Goal: Information Seeking & Learning: Learn about a topic

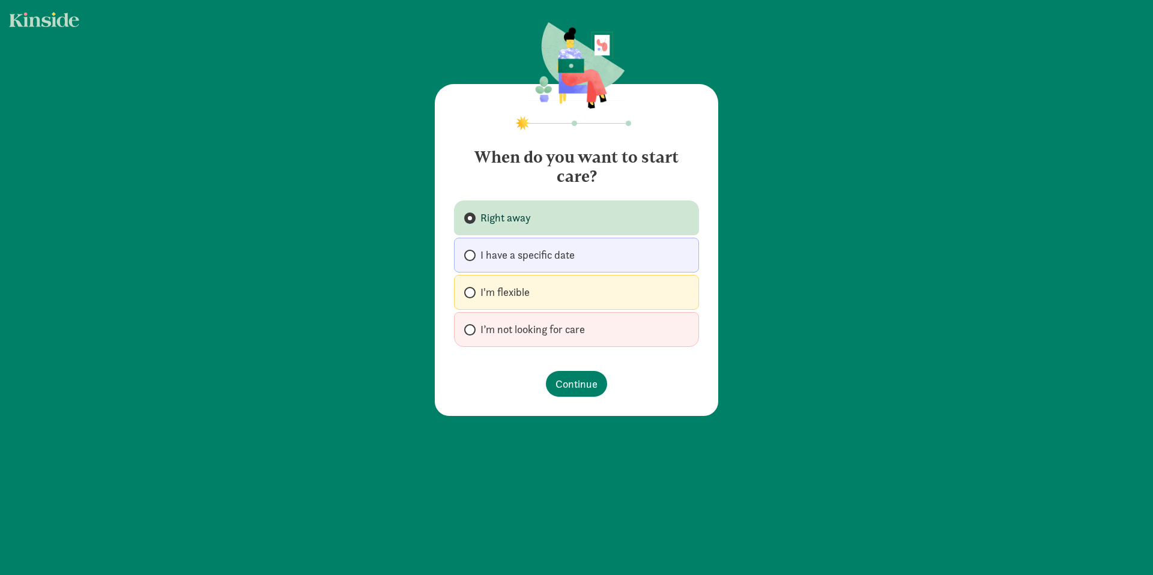
click at [469, 295] on span at bounding box center [469, 292] width 11 height 11
click at [469, 295] on input "I'm flexible" at bounding box center [468, 293] width 8 height 8
radio input "true"
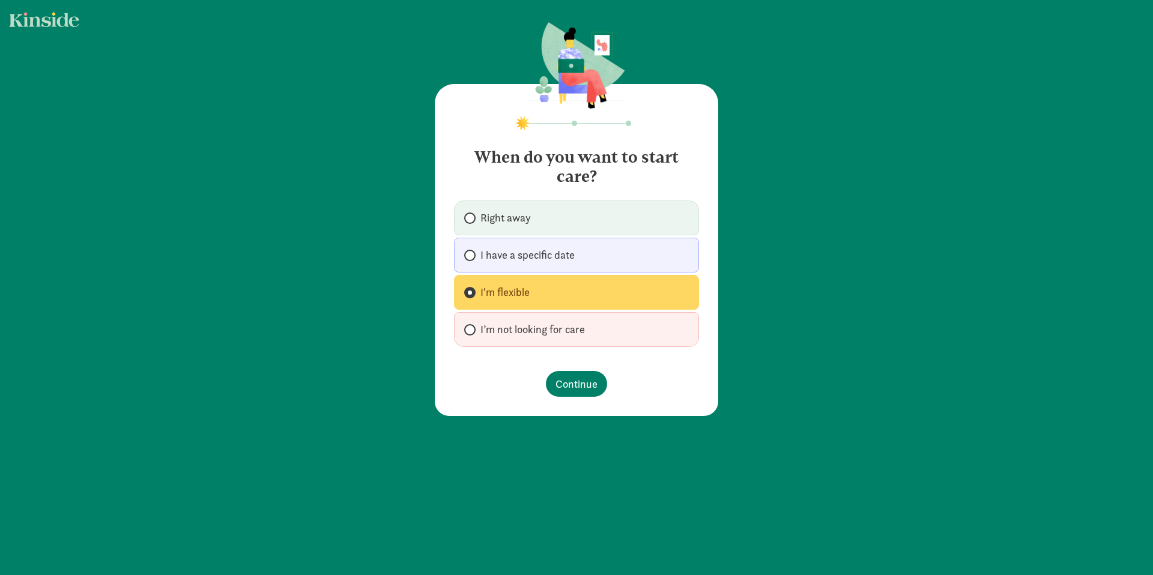
click at [480, 217] on span "Right away" at bounding box center [505, 218] width 50 height 14
click at [472, 217] on input "Right away" at bounding box center [468, 218] width 8 height 8
radio input "true"
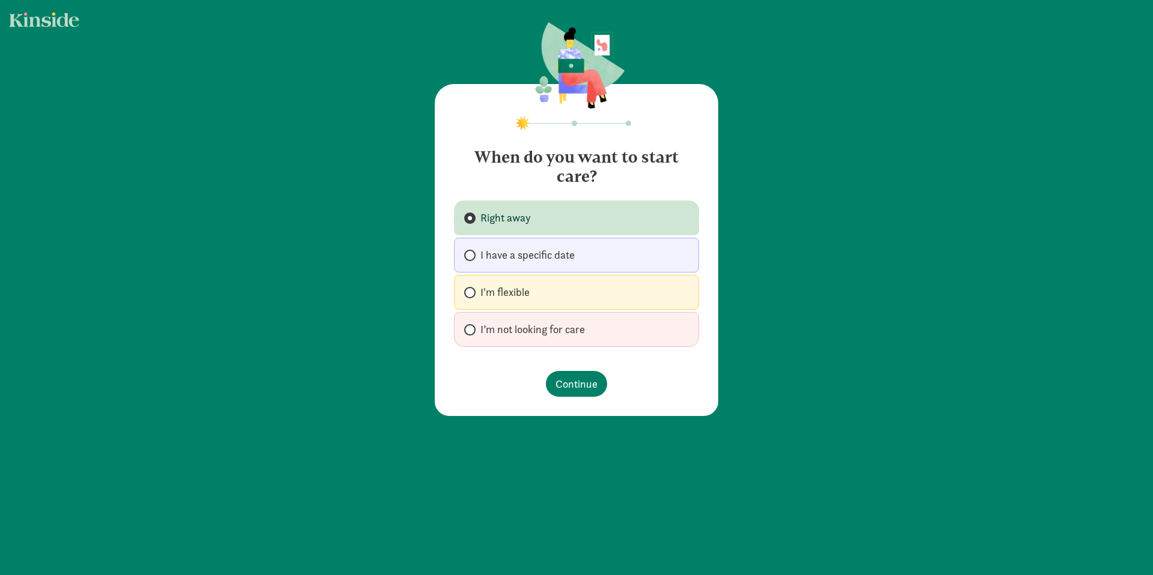
click at [462, 297] on label "I'm flexible" at bounding box center [576, 292] width 245 height 35
click at [464, 297] on input "I'm flexible" at bounding box center [468, 293] width 8 height 8
radio input "true"
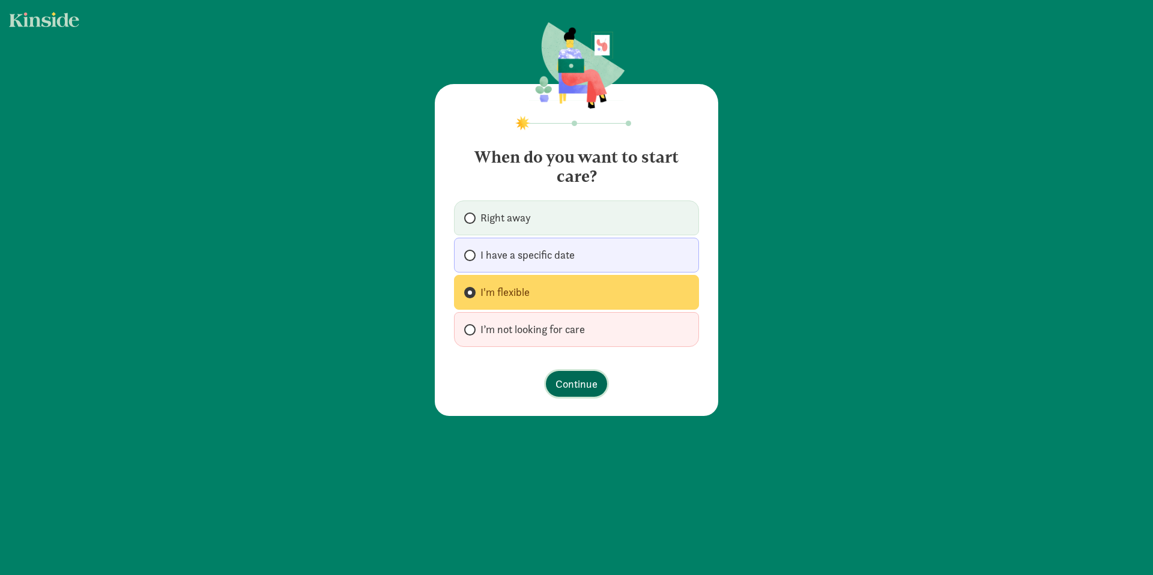
click at [580, 376] on span "Continue" at bounding box center [576, 384] width 42 height 16
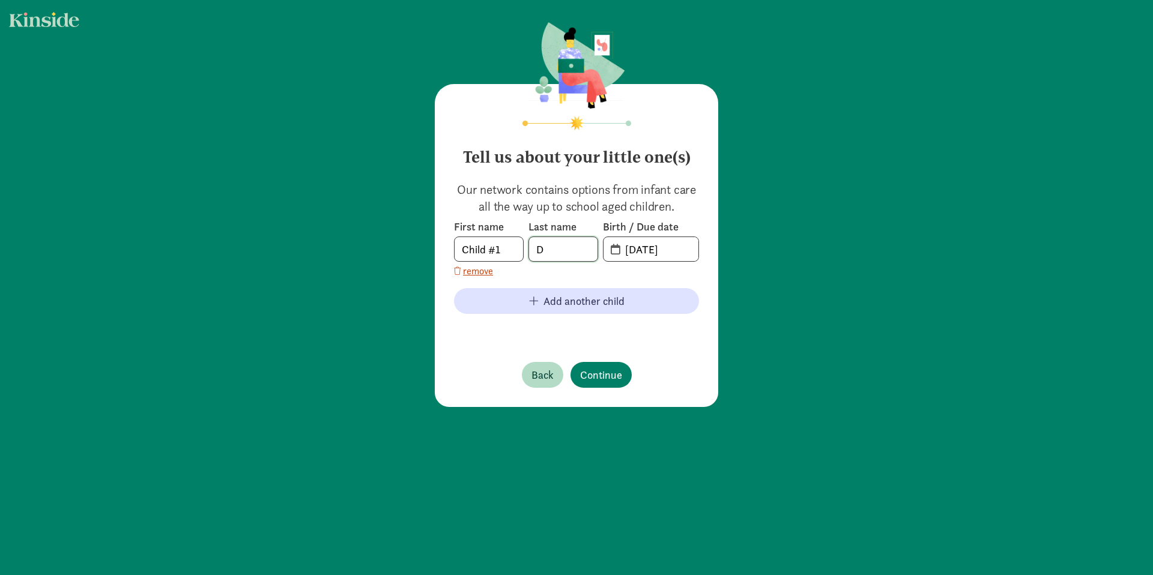
click at [546, 250] on input "D" at bounding box center [563, 249] width 68 height 24
type input "Smith"
drag, startPoint x: 515, startPoint y: 253, endPoint x: 461, endPoint y: 247, distance: 53.8
click at [461, 247] on input "Child #1" at bounding box center [488, 249] width 68 height 24
type input "C"
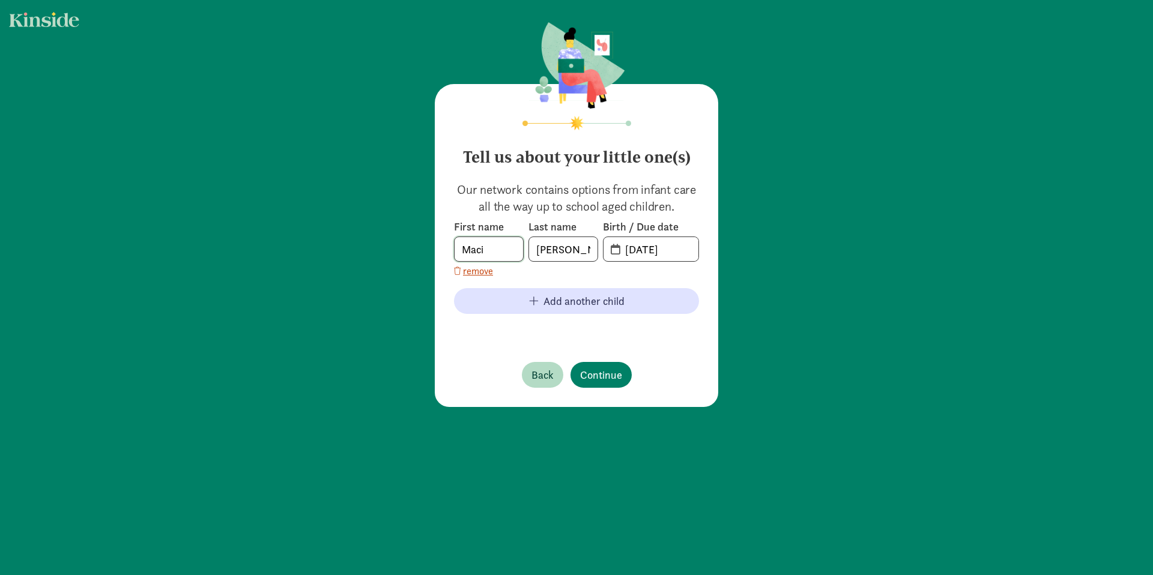
type input "Maci"
click at [618, 252] on input "08-13-2025" at bounding box center [658, 249] width 80 height 24
drag, startPoint x: 615, startPoint y: 252, endPoint x: 633, endPoint y: 245, distance: 20.0
click at [618, 252] on input "08-13-2025" at bounding box center [658, 249] width 80 height 24
click at [636, 253] on input "08-13-2025" at bounding box center [658, 249] width 80 height 24
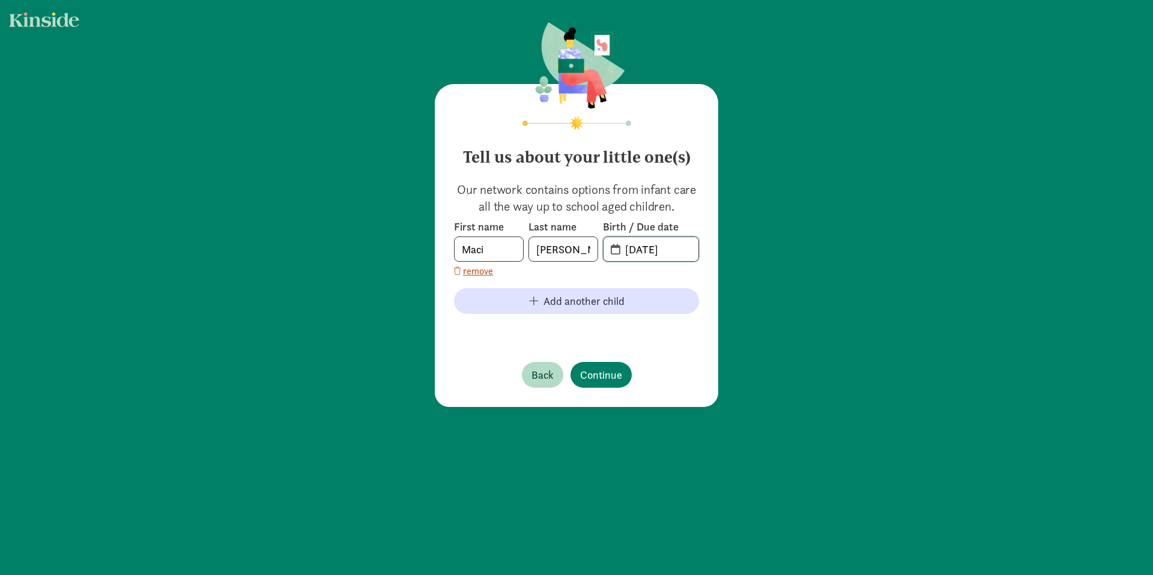
click at [633, 252] on input "08-13-2025" at bounding box center [658, 249] width 80 height 24
click at [654, 250] on input "02-13-2025" at bounding box center [658, 249] width 80 height 24
click at [647, 253] on input "02-13-2025" at bounding box center [658, 249] width 80 height 24
type input "02-06-2025"
click at [612, 367] on span "Continue" at bounding box center [601, 375] width 42 height 16
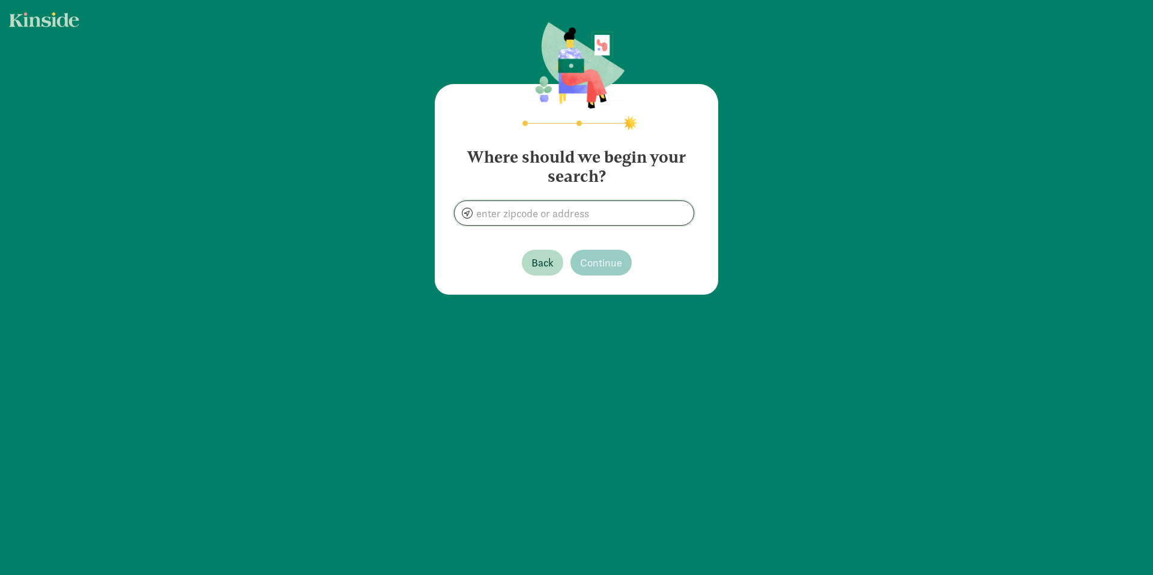
click at [538, 208] on input at bounding box center [573, 213] width 239 height 24
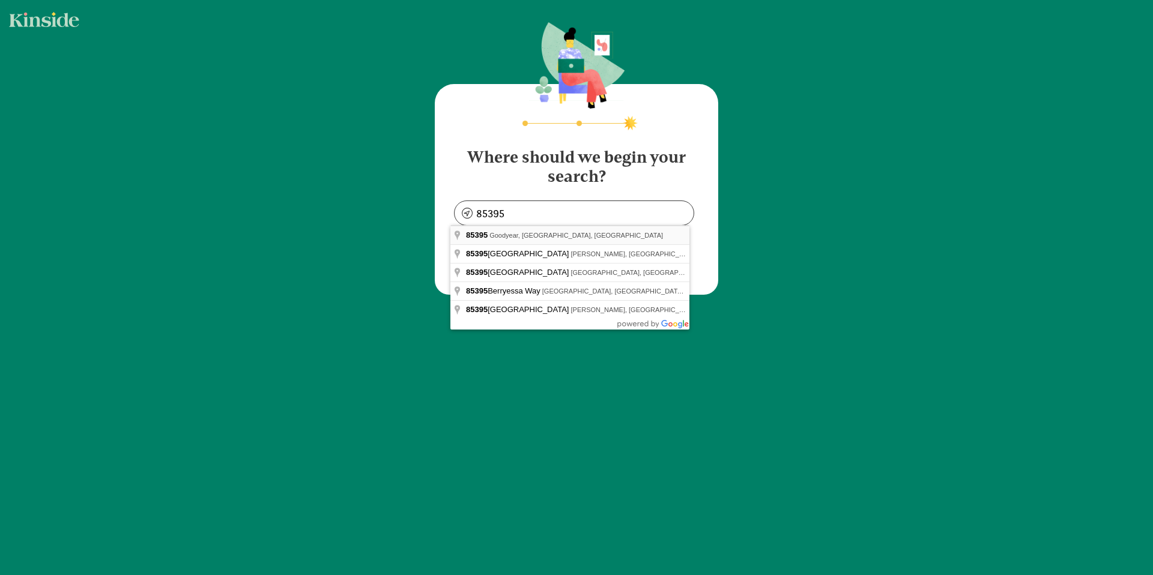
type input "Goodyear, AZ 85395, USA"
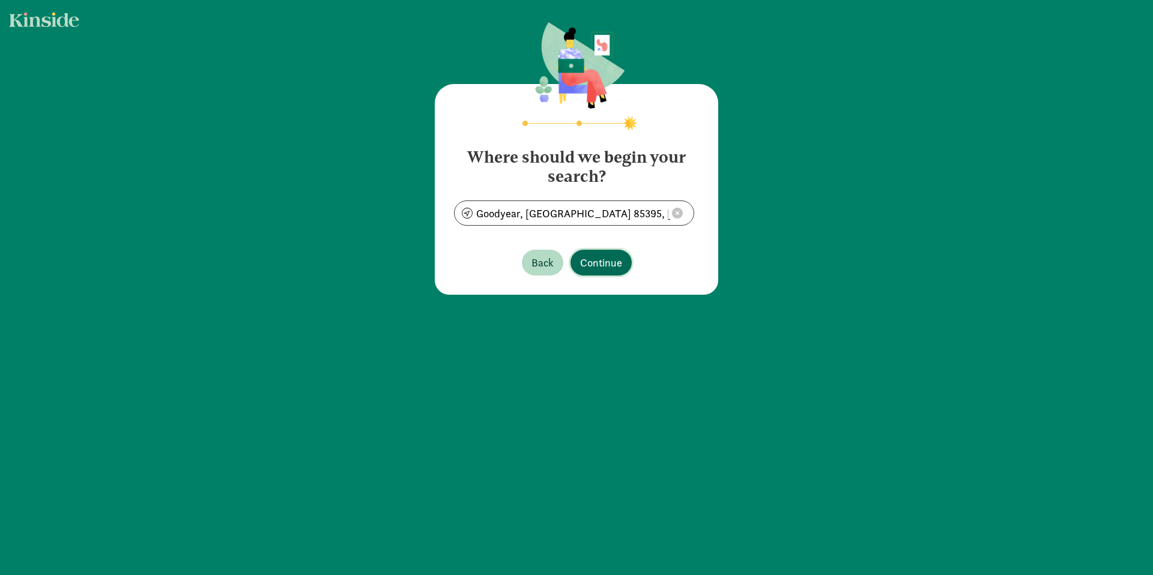
click at [584, 264] on span "Continue" at bounding box center [601, 263] width 42 height 16
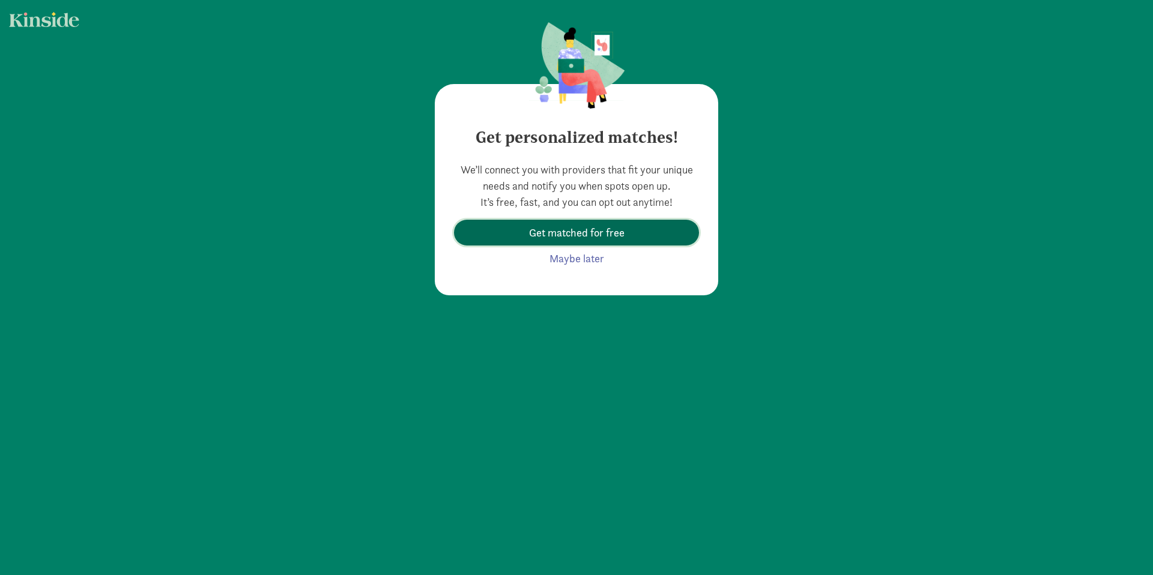
click at [583, 233] on span "Get matched for free" at bounding box center [576, 233] width 95 height 16
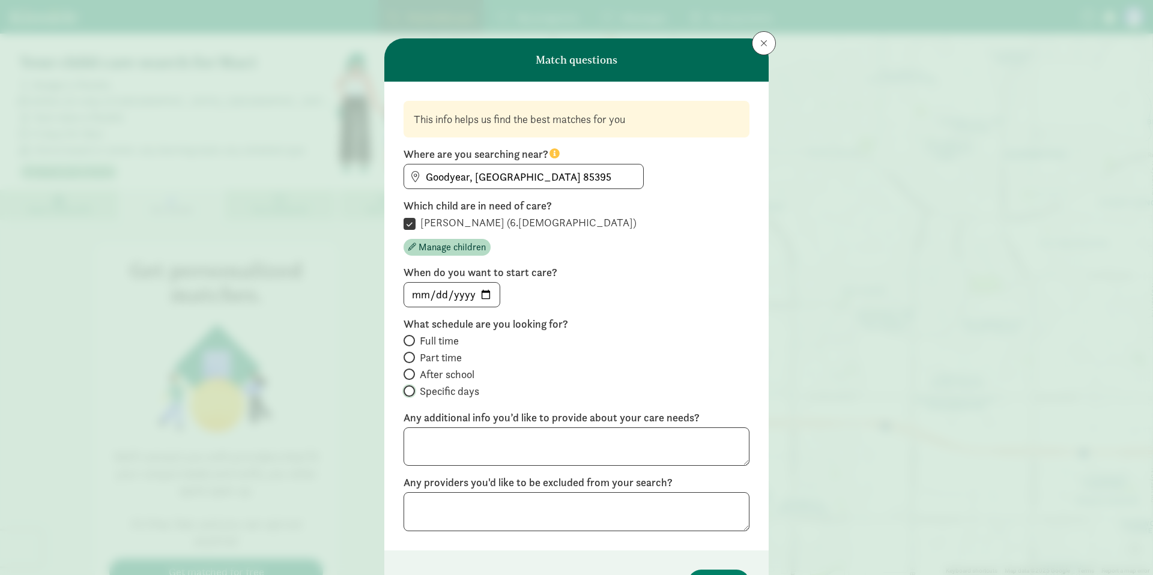
click at [403, 390] on input "Specific days" at bounding box center [407, 391] width 8 height 8
radio input "true"
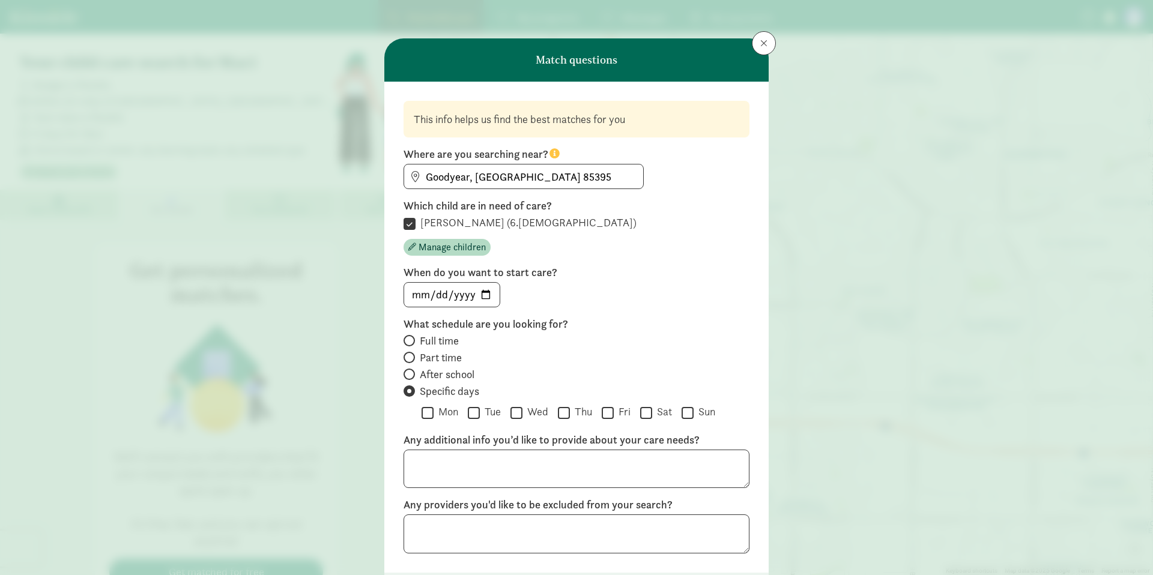
click at [473, 415] on input "Tue" at bounding box center [474, 413] width 12 height 16
checkbox input "true"
click at [510, 411] on input "Wed" at bounding box center [516, 413] width 12 height 16
checkbox input "true"
click at [553, 414] on div " Mon  Tue  Wed  Thu  Fri  Sat  Sun" at bounding box center [585, 414] width 328 height 19
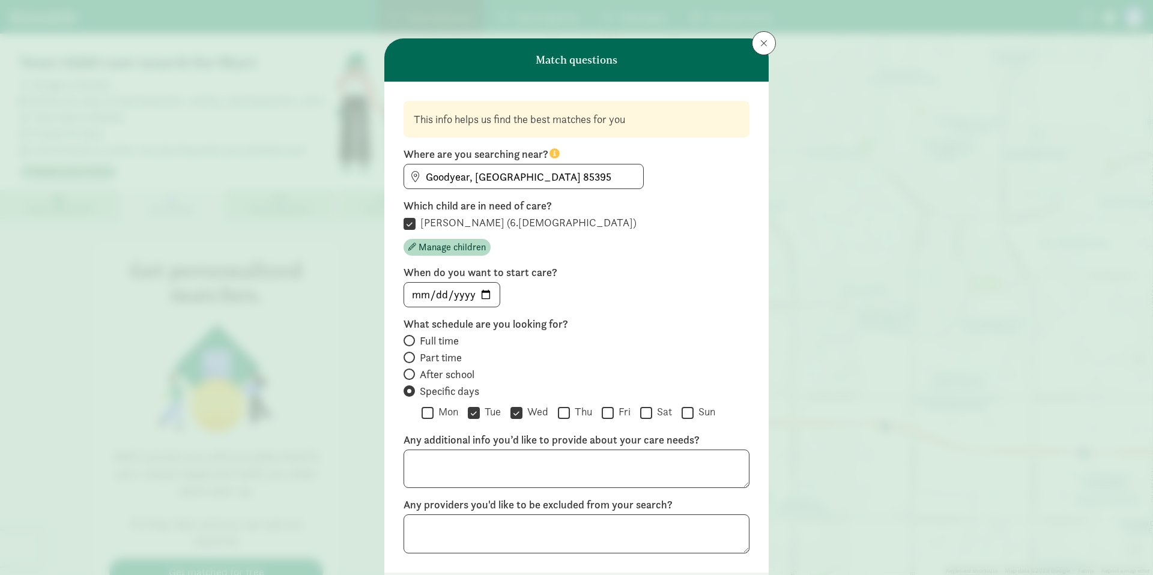
click at [558, 415] on input "Thu" at bounding box center [564, 413] width 12 height 16
checkbox input "true"
drag, startPoint x: 621, startPoint y: 412, endPoint x: 589, endPoint y: 412, distance: 32.4
click at [621, 412] on label "Fri" at bounding box center [622, 412] width 17 height 14
click at [614, 412] on input "Fri" at bounding box center [608, 413] width 12 height 16
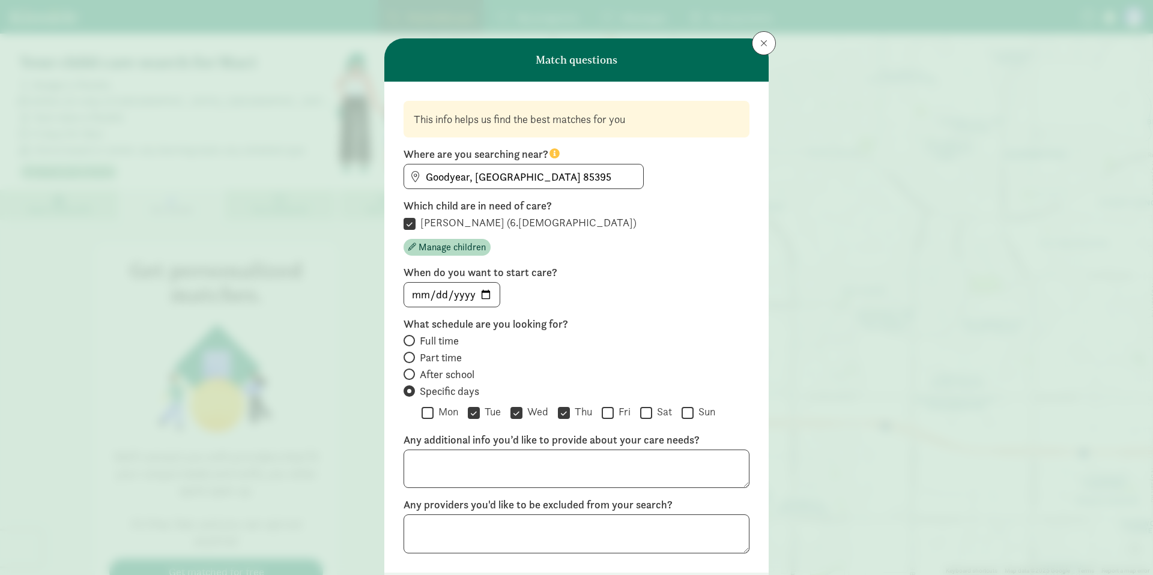
checkbox input "true"
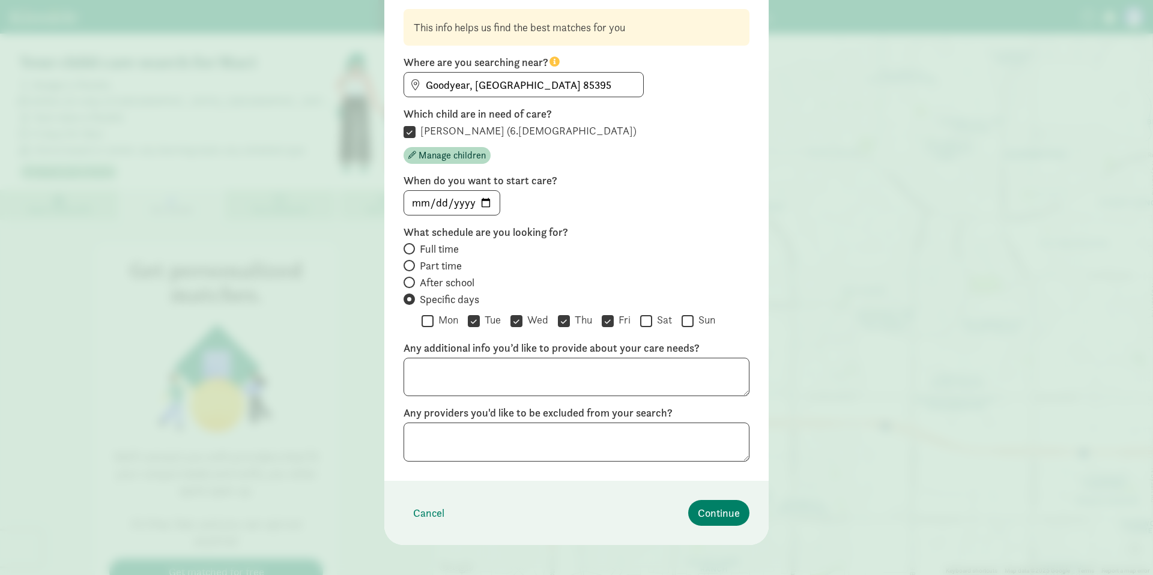
scroll to position [100, 0]
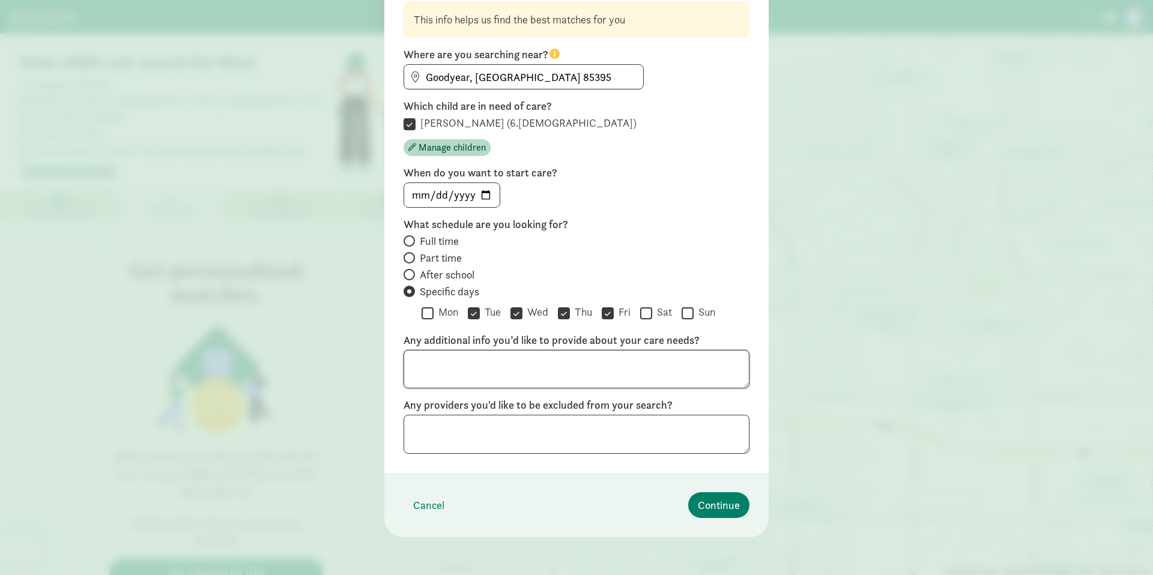
click at [541, 361] on textarea at bounding box center [576, 369] width 346 height 39
click at [515, 419] on textarea at bounding box center [576, 434] width 346 height 39
click at [701, 501] on span "Continue" at bounding box center [719, 505] width 42 height 16
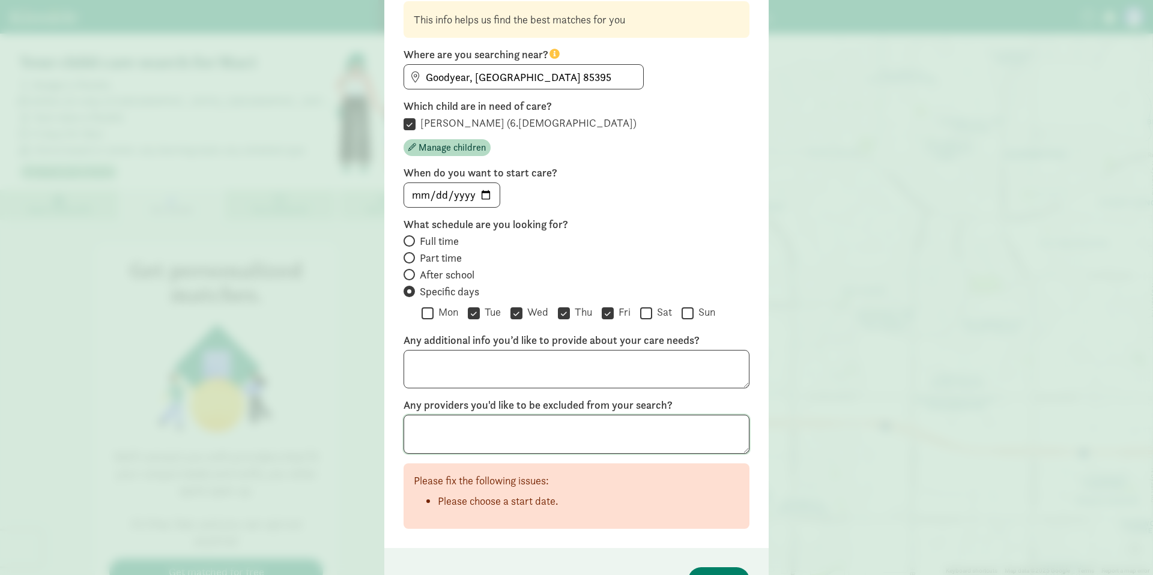
click at [421, 429] on textarea at bounding box center [576, 434] width 346 height 39
click at [481, 191] on input "date" at bounding box center [451, 193] width 95 height 24
type input "2025-09-16"
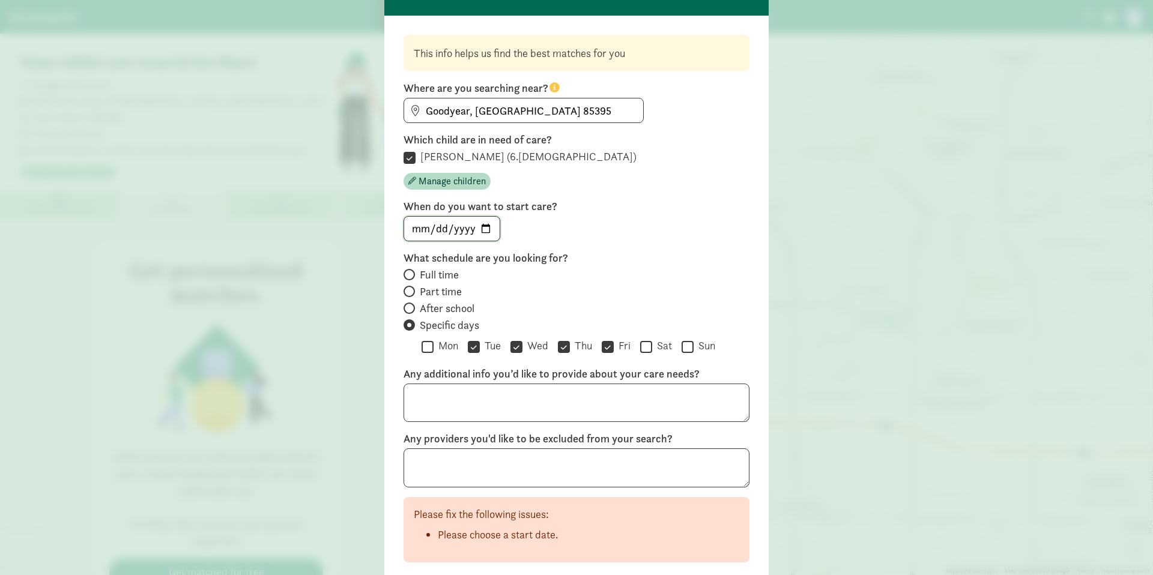
scroll to position [175, 0]
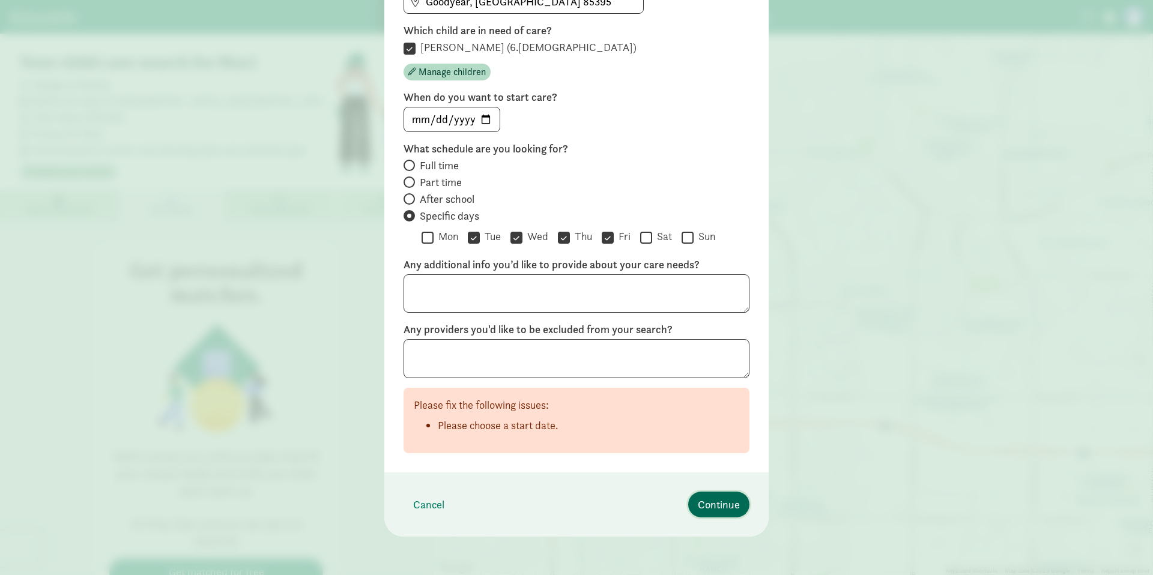
click at [692, 509] on button "Continue" at bounding box center [718, 505] width 61 height 26
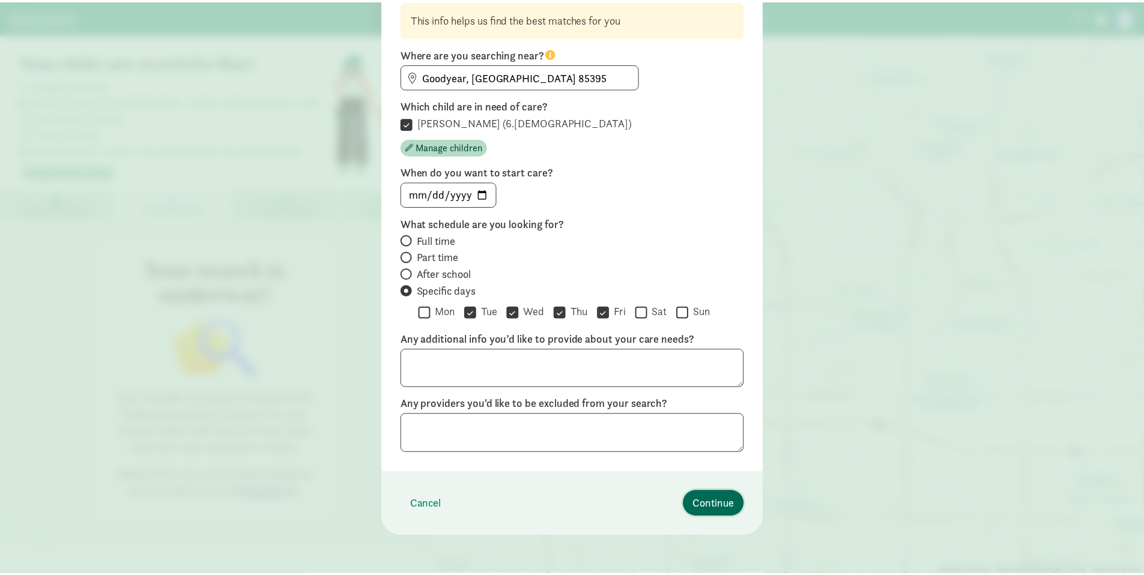
scroll to position [0, 0]
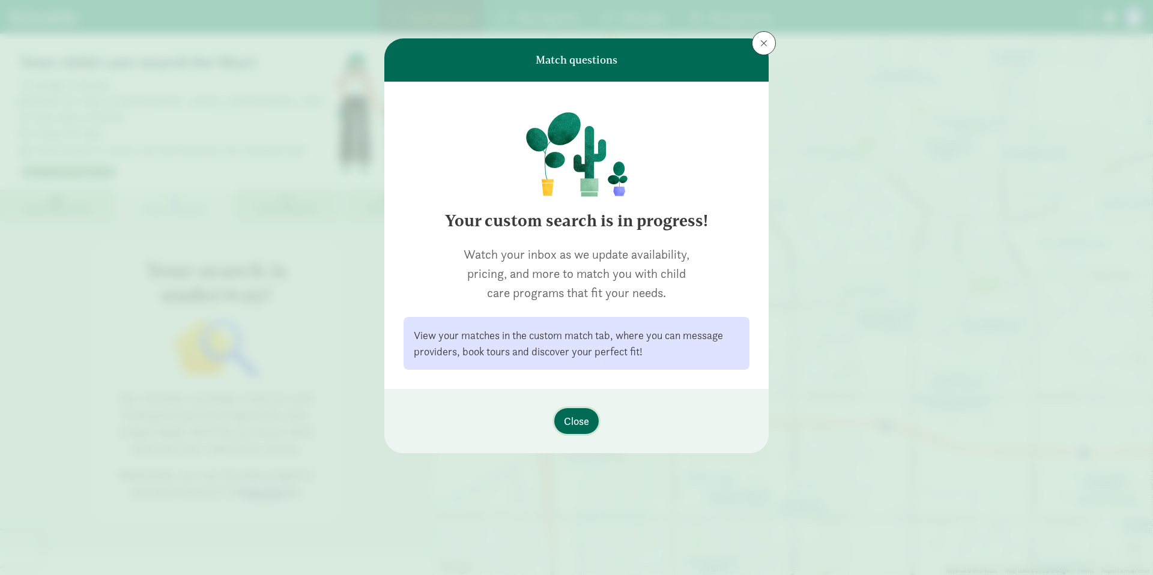
click at [591, 423] on button "Close" at bounding box center [576, 421] width 44 height 26
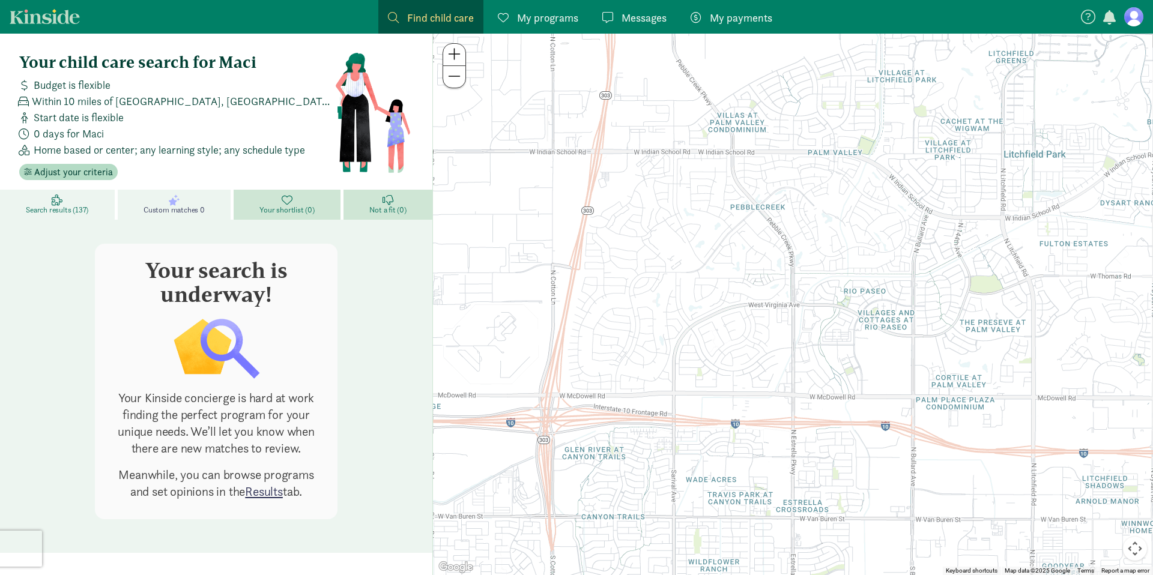
click at [73, 205] on span "Search results (137)" at bounding box center [57, 210] width 62 height 10
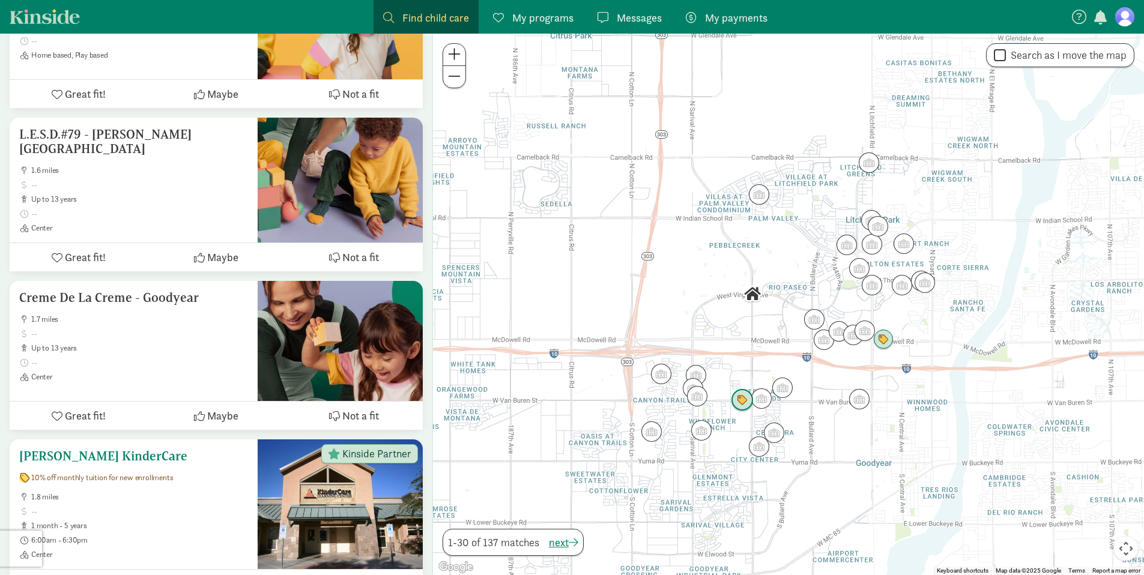
scroll to position [1030, 0]
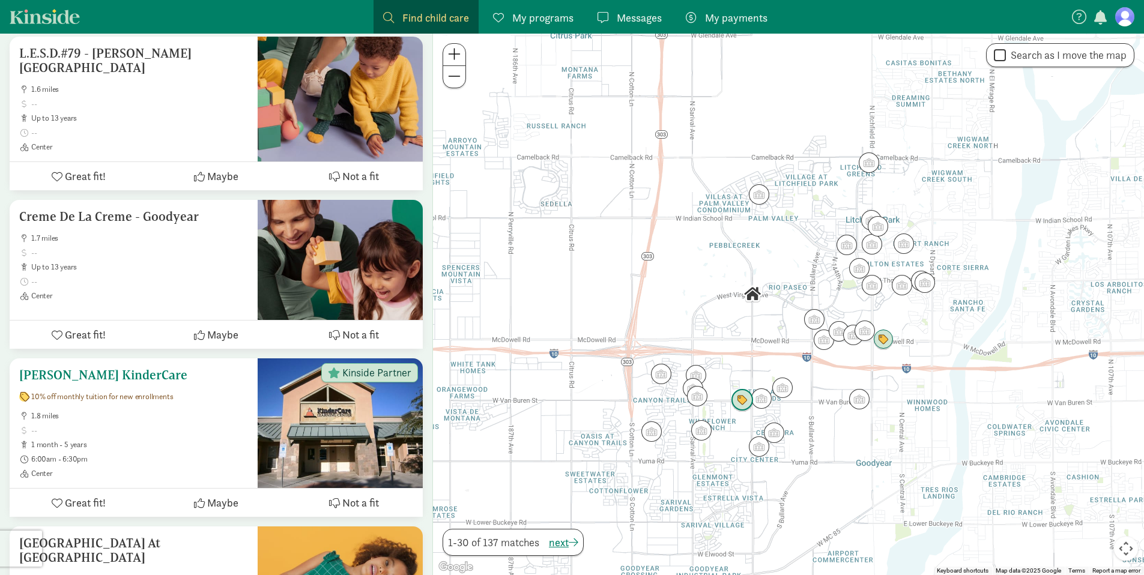
click at [207, 495] on span "Maybe" at bounding box center [222, 503] width 31 height 16
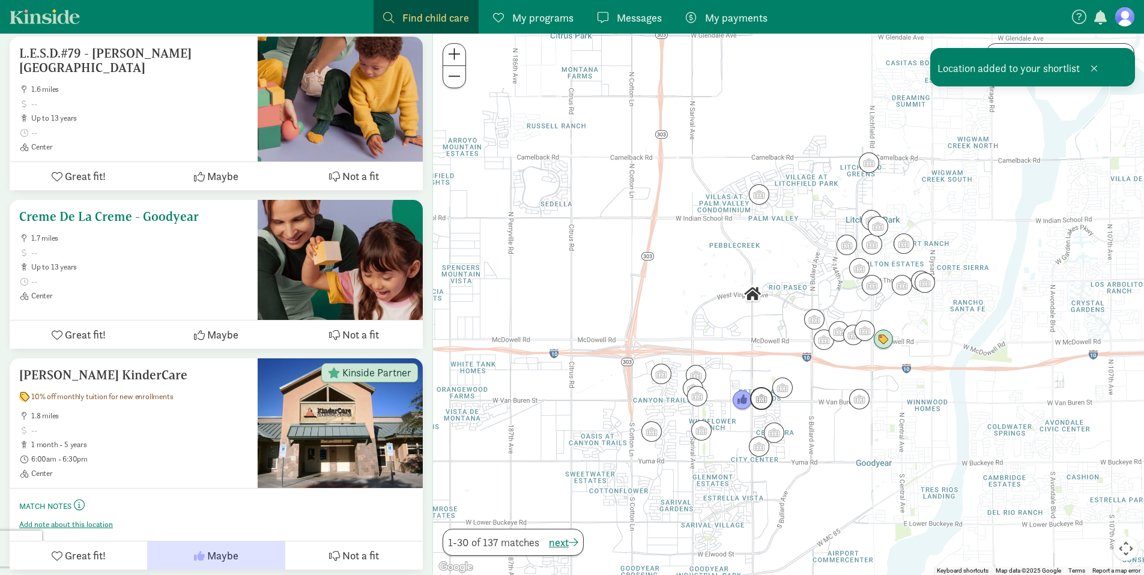
click at [194, 330] on icon at bounding box center [199, 335] width 11 height 11
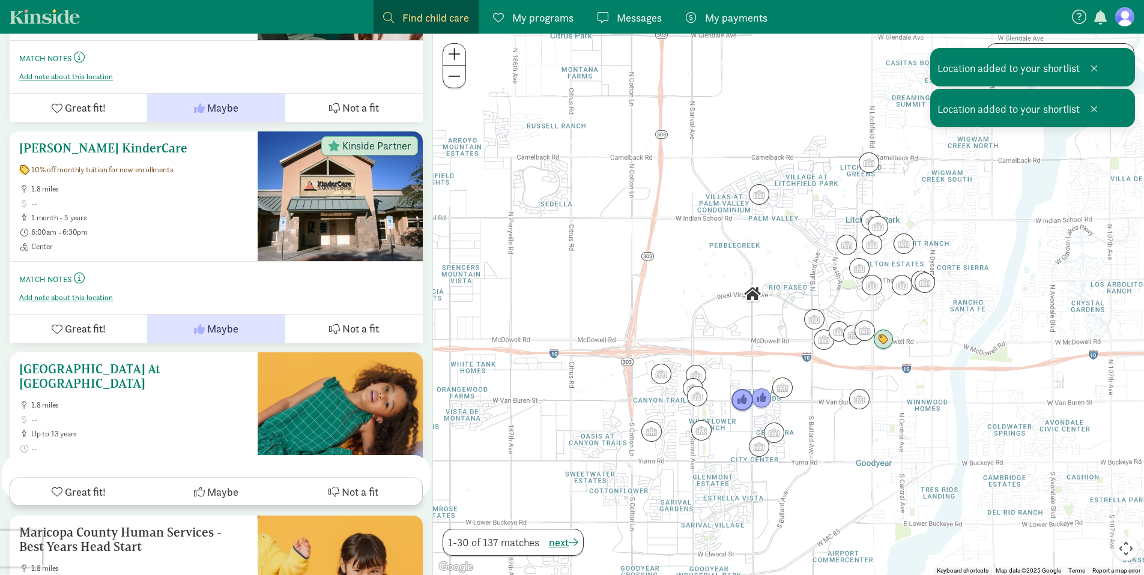
scroll to position [1324, 0]
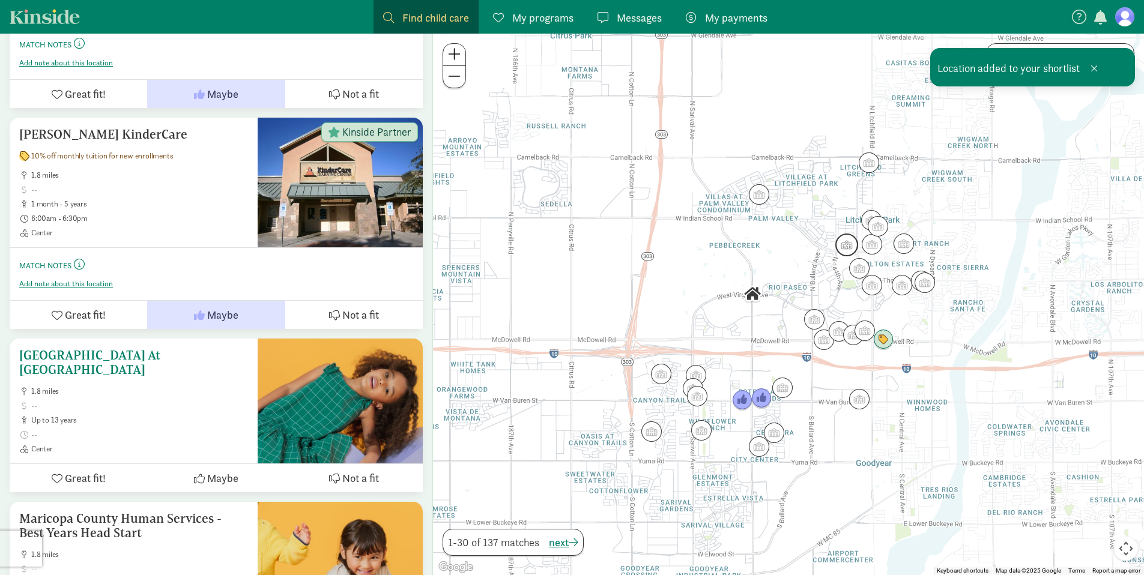
click at [202, 473] on icon at bounding box center [199, 478] width 11 height 11
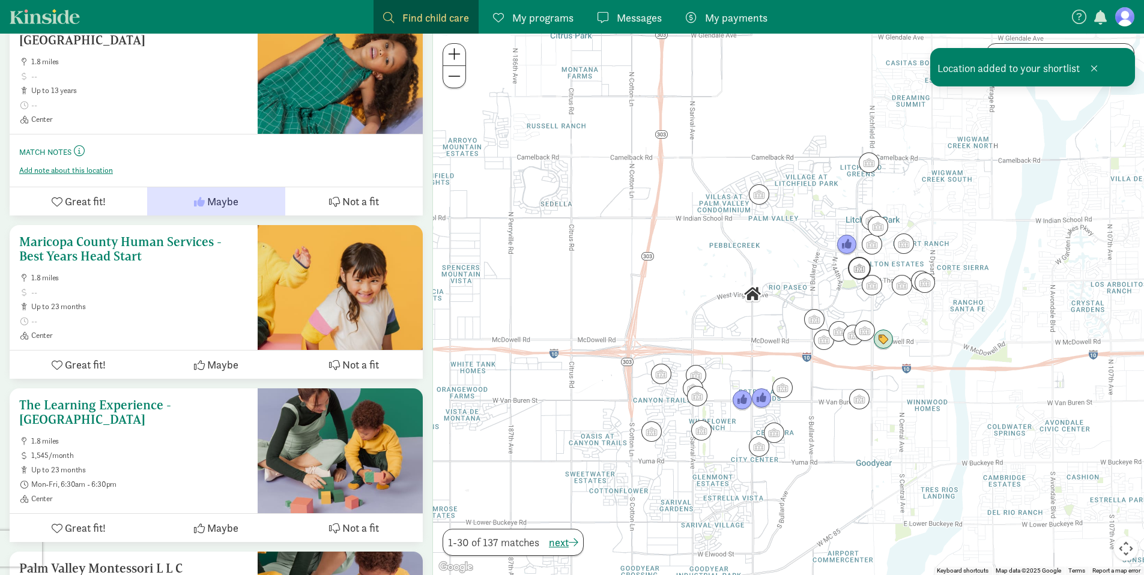
scroll to position [1655, 0]
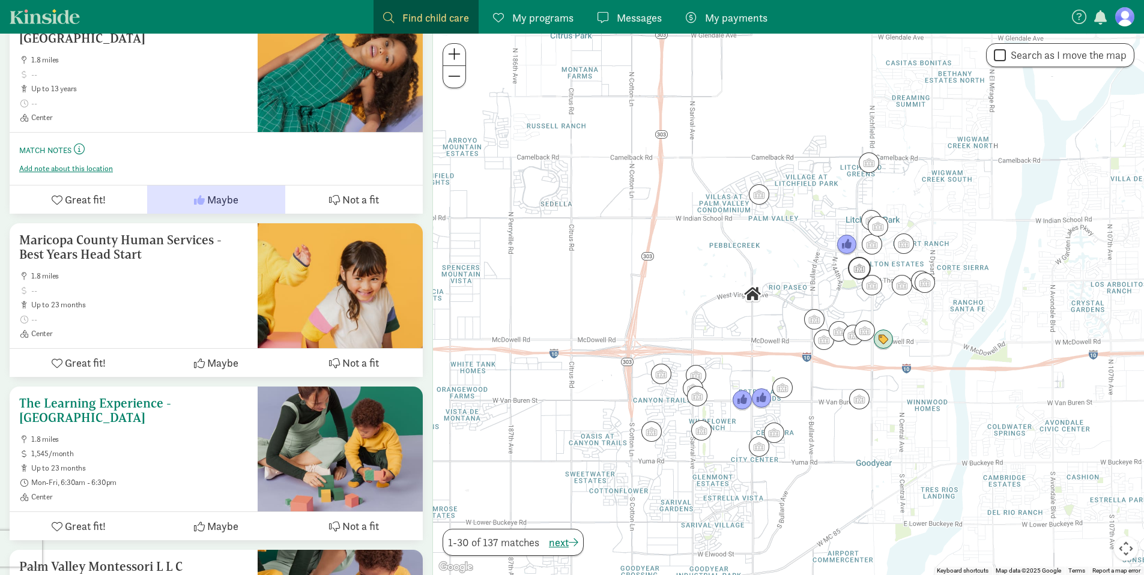
click at [193, 512] on button "Maybe" at bounding box center [215, 526] width 137 height 28
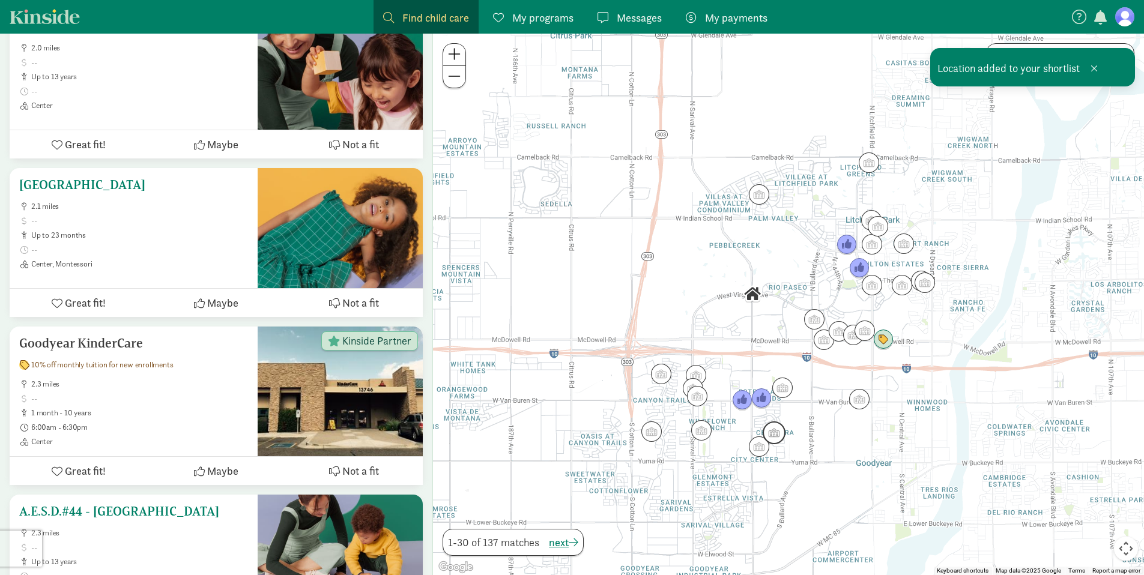
scroll to position [2915, 0]
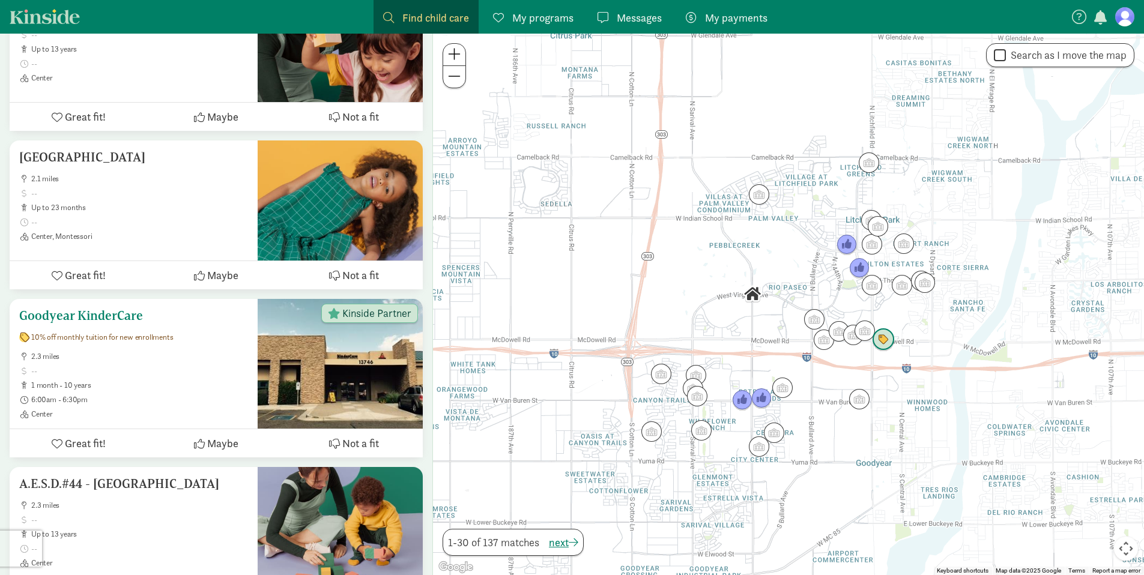
click at [206, 429] on button "Maybe" at bounding box center [215, 443] width 137 height 28
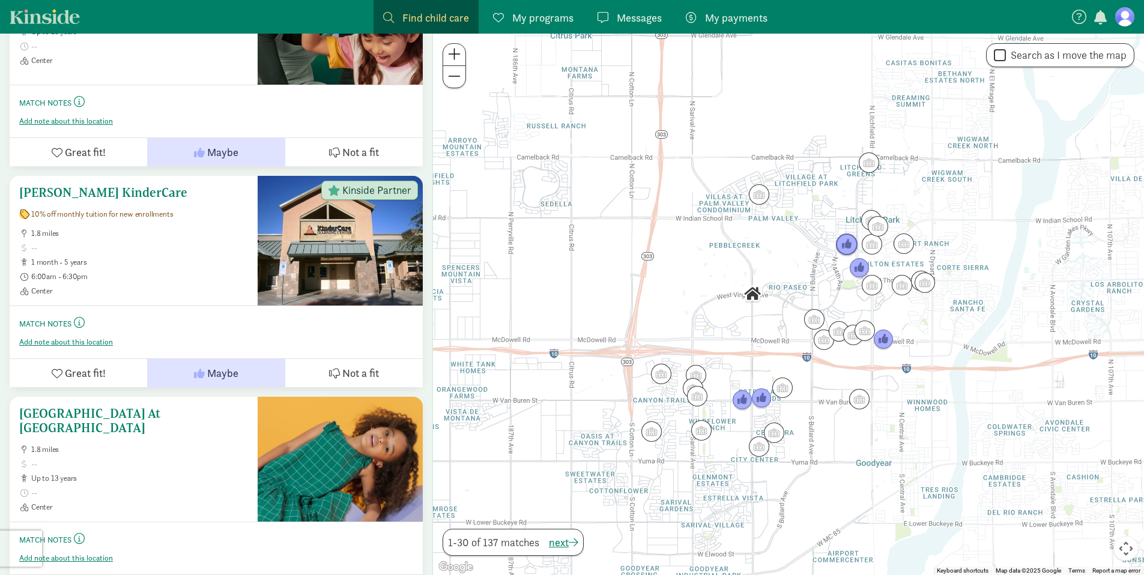
scroll to position [1259, 0]
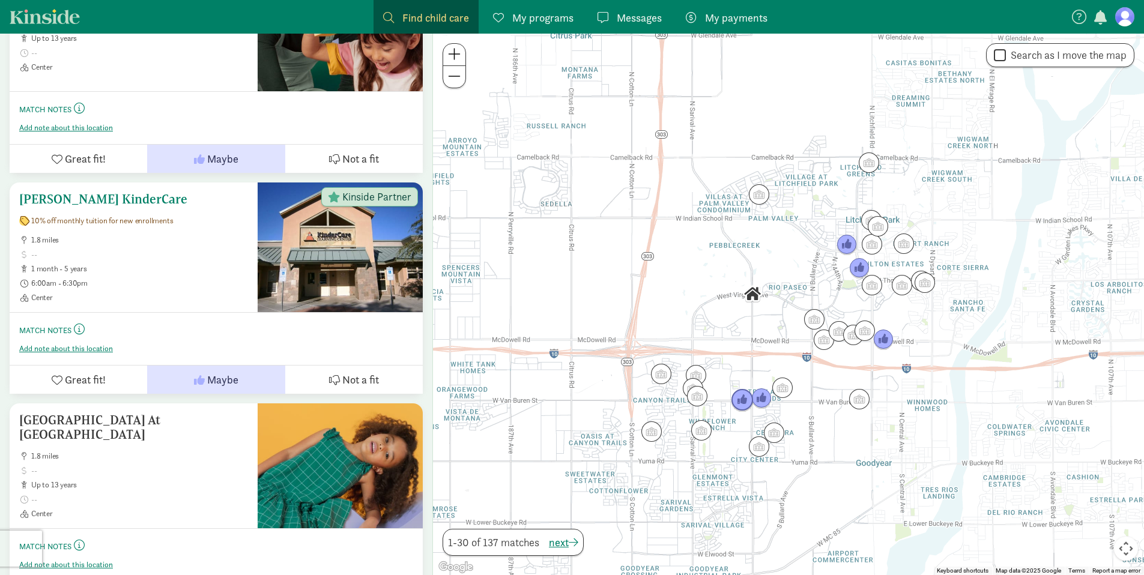
click at [211, 274] on ul "1.8 miles 1 month - 5 years 6:00am - 6:30pm Center" at bounding box center [133, 268] width 229 height 67
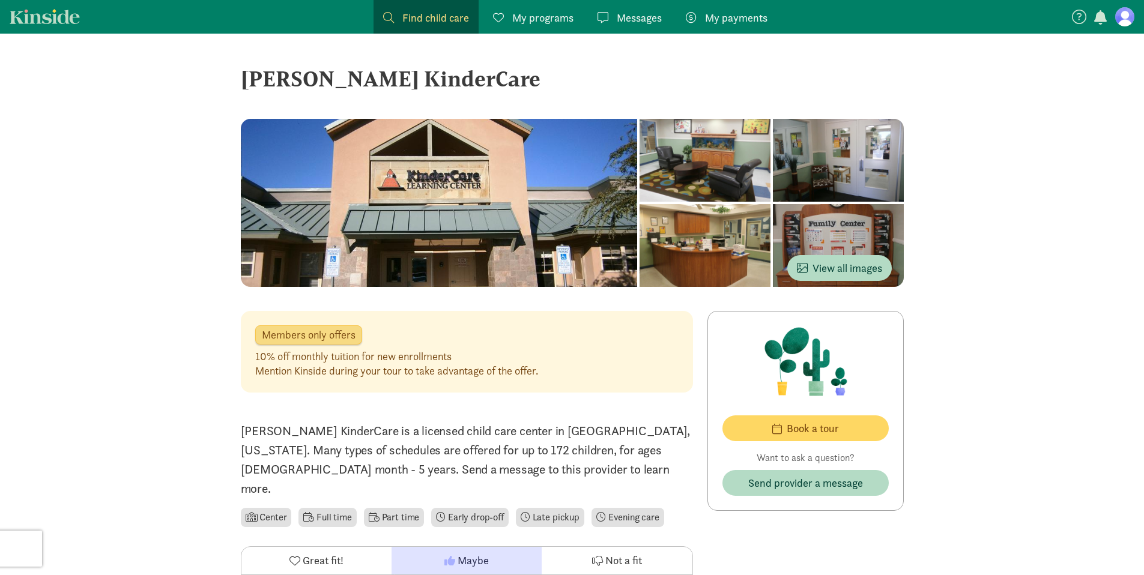
click at [558, 15] on span "My programs" at bounding box center [542, 18] width 61 height 16
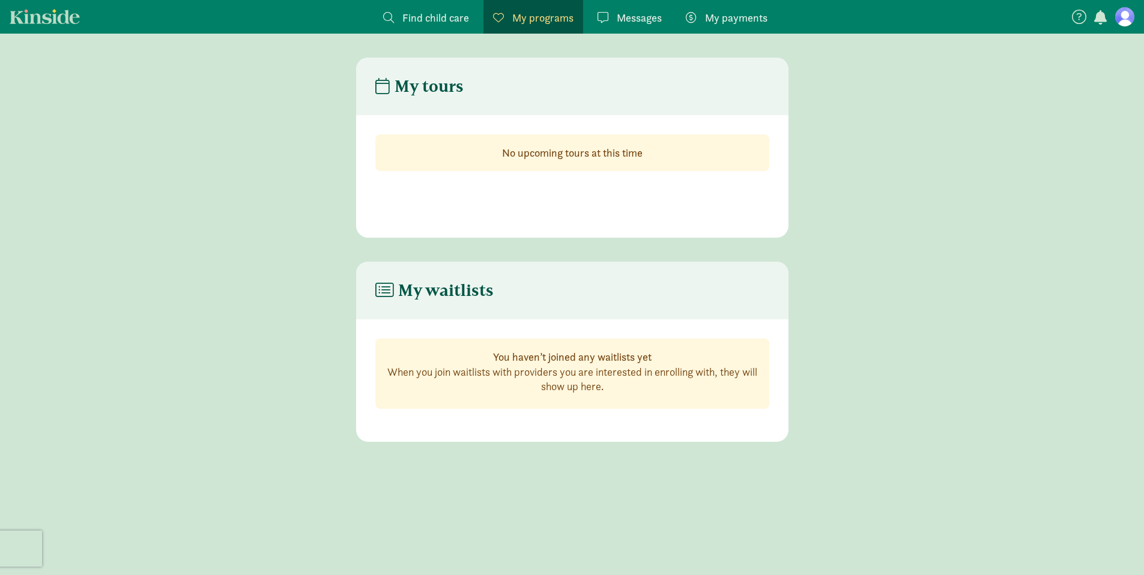
click at [441, 26] on link "Find child care Find" at bounding box center [425, 17] width 105 height 34
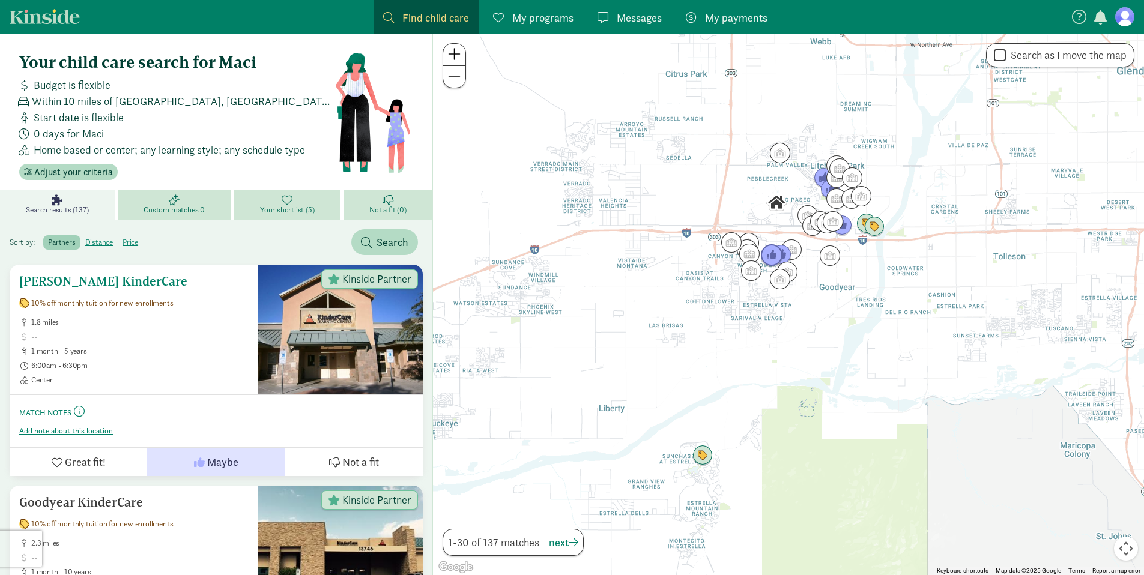
click at [239, 322] on span "1.8 miles" at bounding box center [139, 323] width 217 height 10
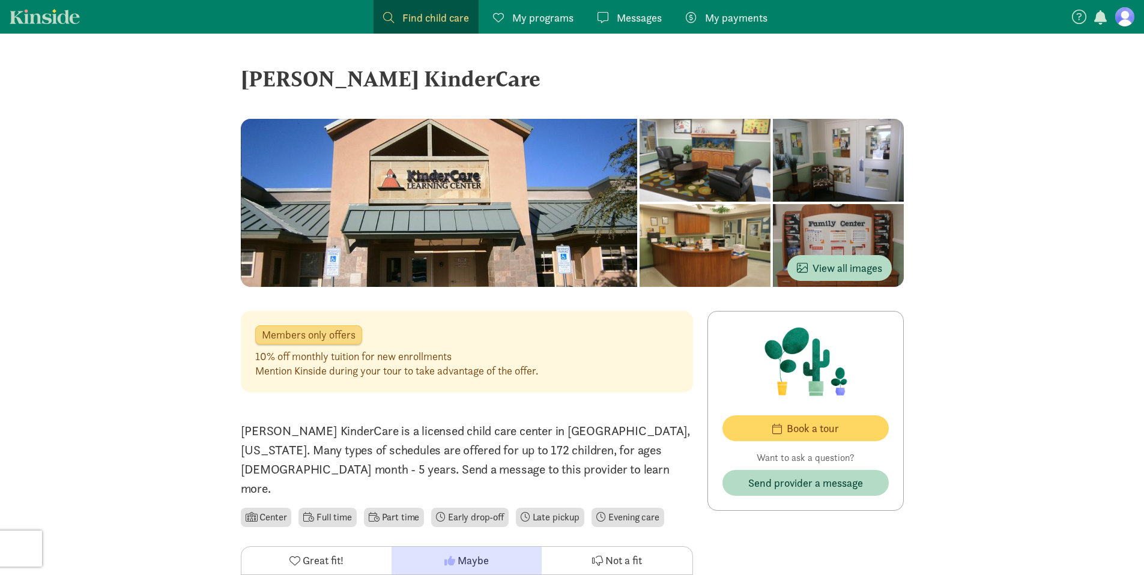
click at [773, 156] on div at bounding box center [838, 160] width 131 height 83
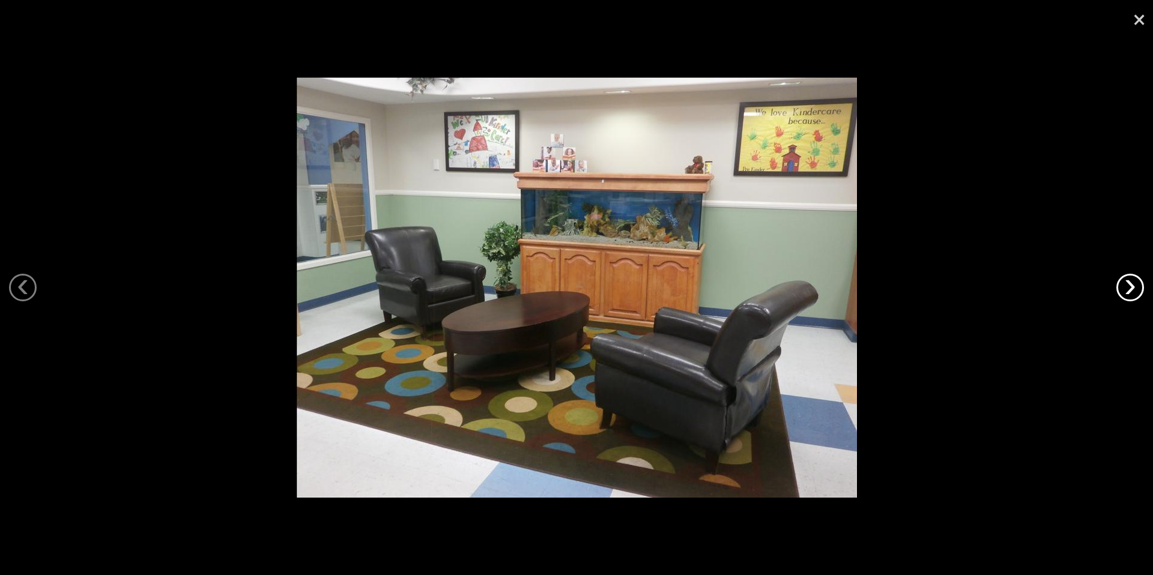
click at [1140, 292] on link "›" at bounding box center [1130, 288] width 28 height 28
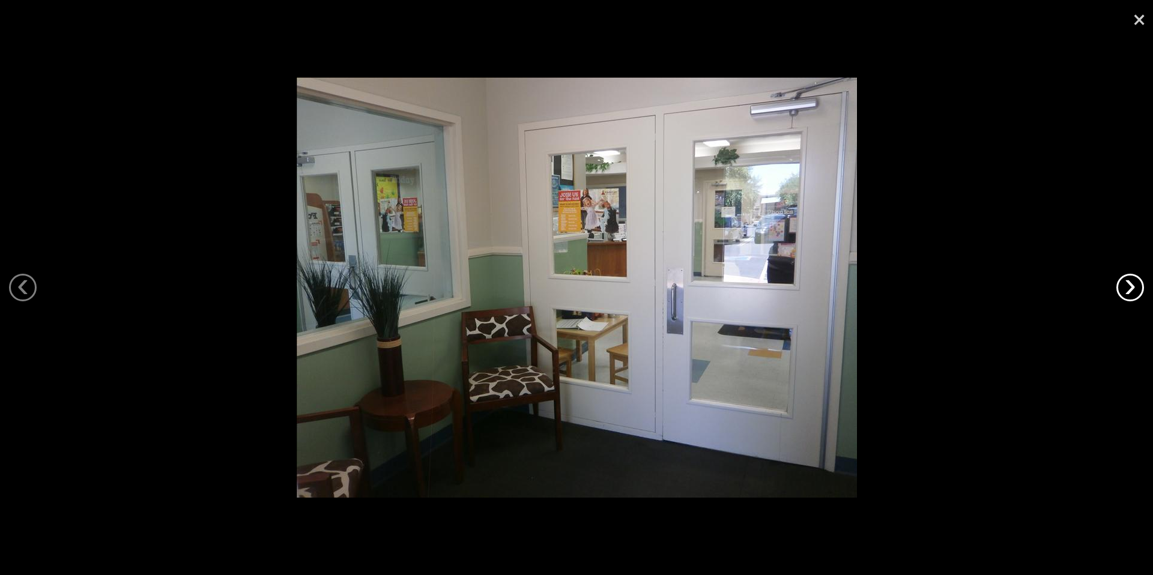
click at [1140, 292] on link "›" at bounding box center [1130, 288] width 28 height 28
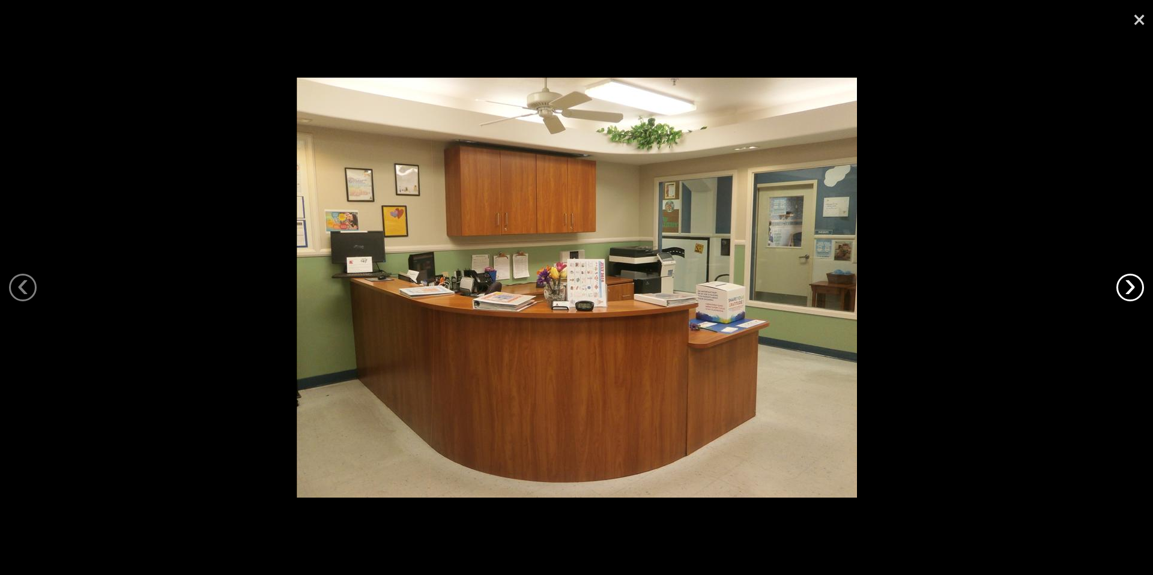
click at [1140, 292] on link "›" at bounding box center [1130, 288] width 28 height 28
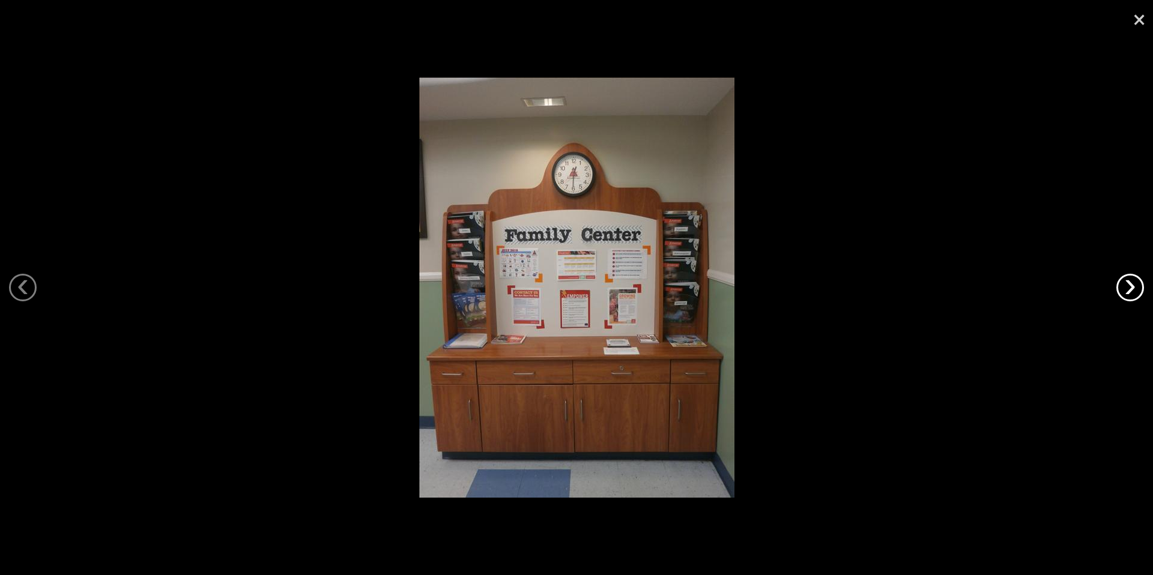
click at [1140, 292] on link "›" at bounding box center [1130, 288] width 28 height 28
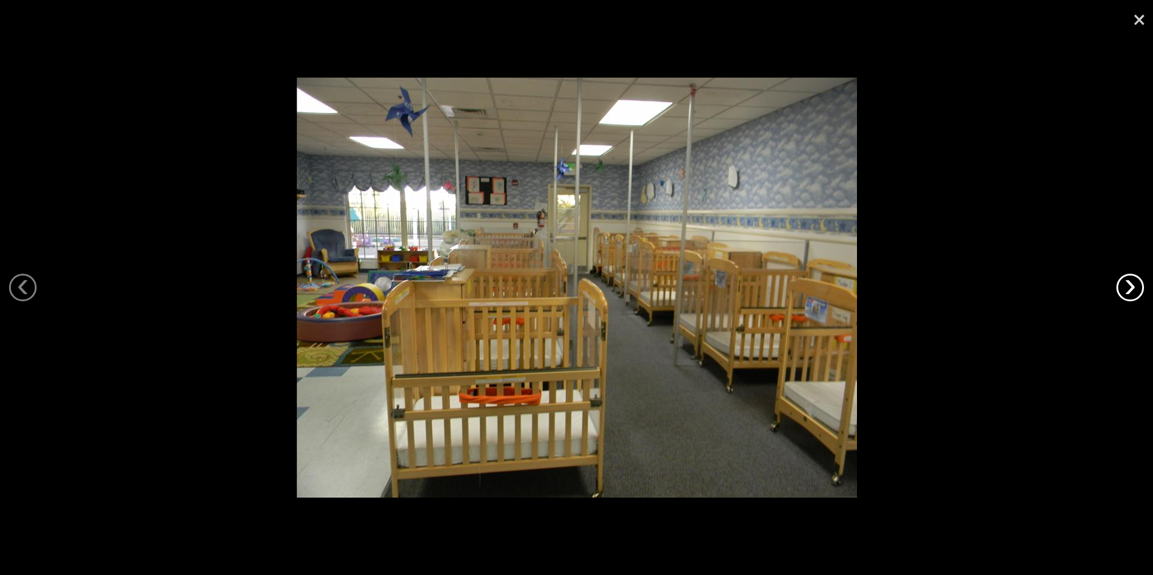
click at [1140, 292] on link "›" at bounding box center [1130, 288] width 28 height 28
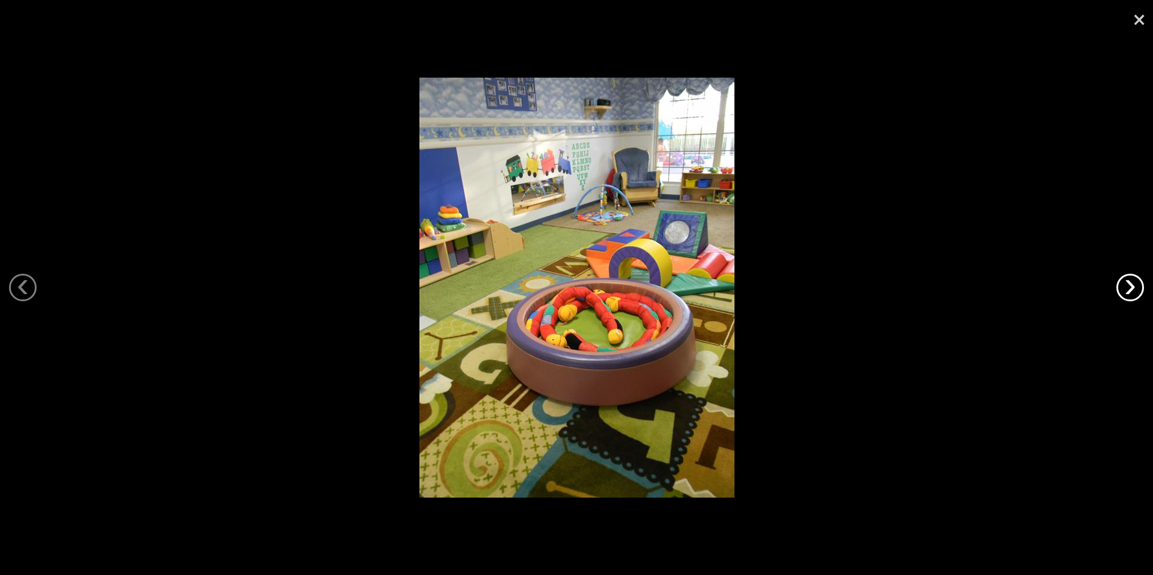
click at [1140, 292] on link "›" at bounding box center [1130, 288] width 28 height 28
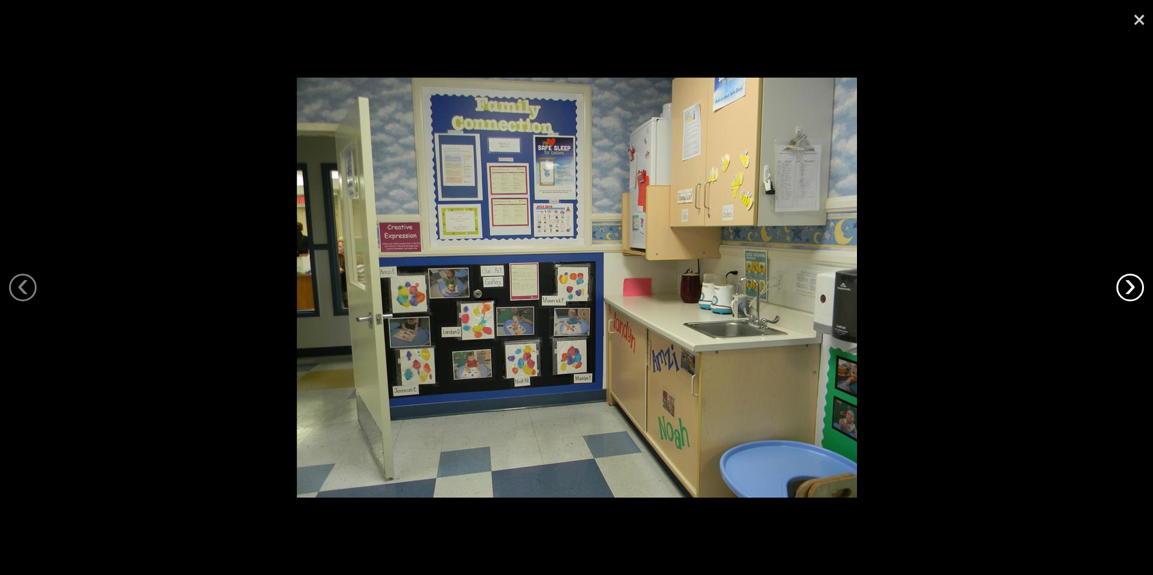
click at [1125, 295] on link "›" at bounding box center [1130, 288] width 28 height 28
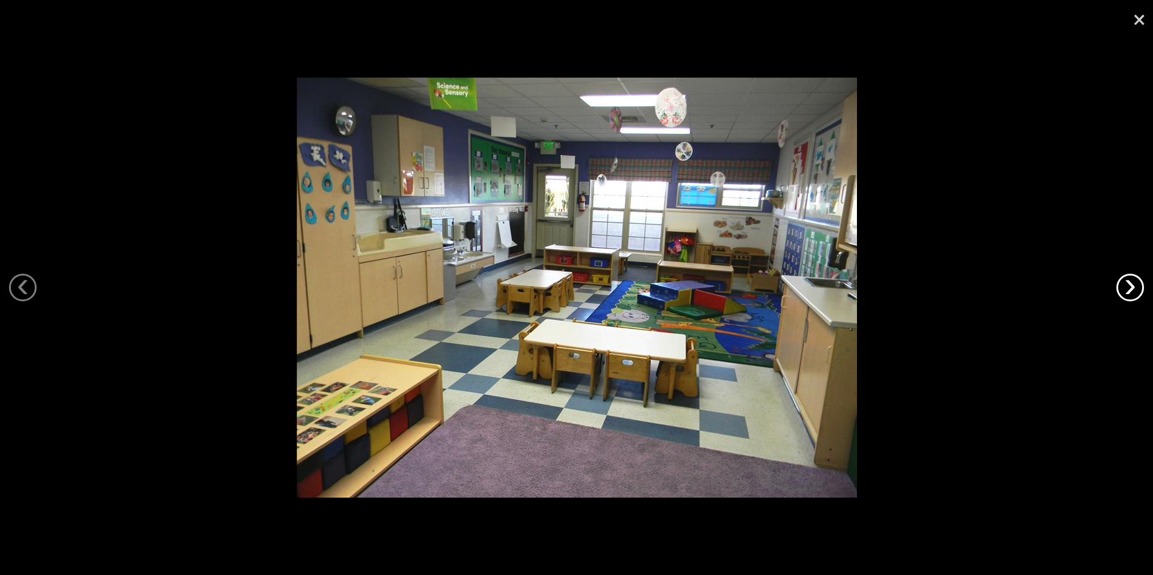
click at [1125, 295] on link "›" at bounding box center [1130, 288] width 28 height 28
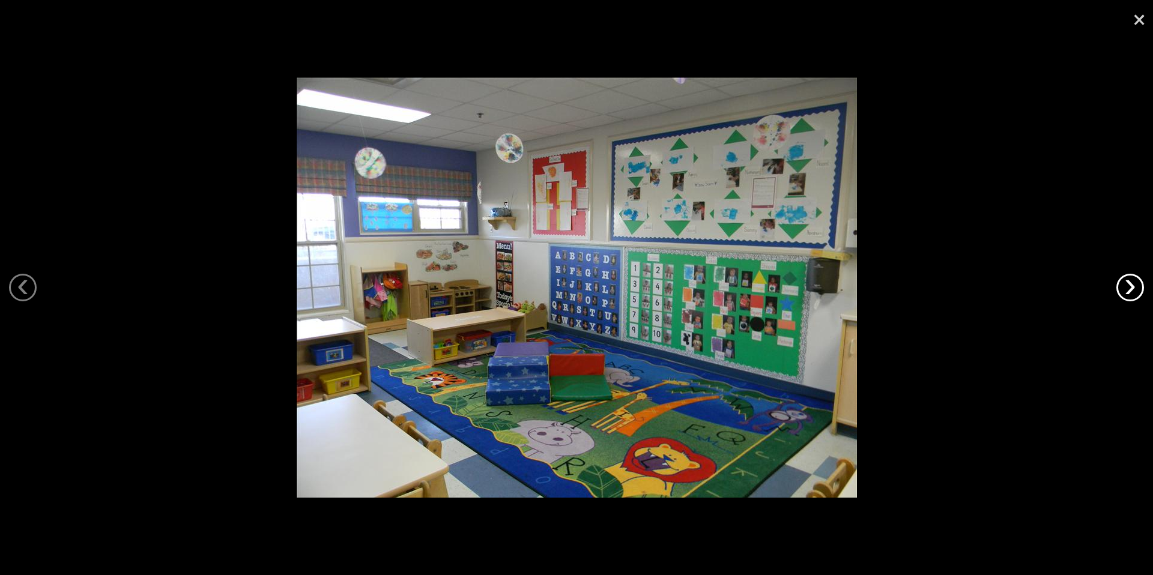
click at [1125, 295] on link "›" at bounding box center [1130, 288] width 28 height 28
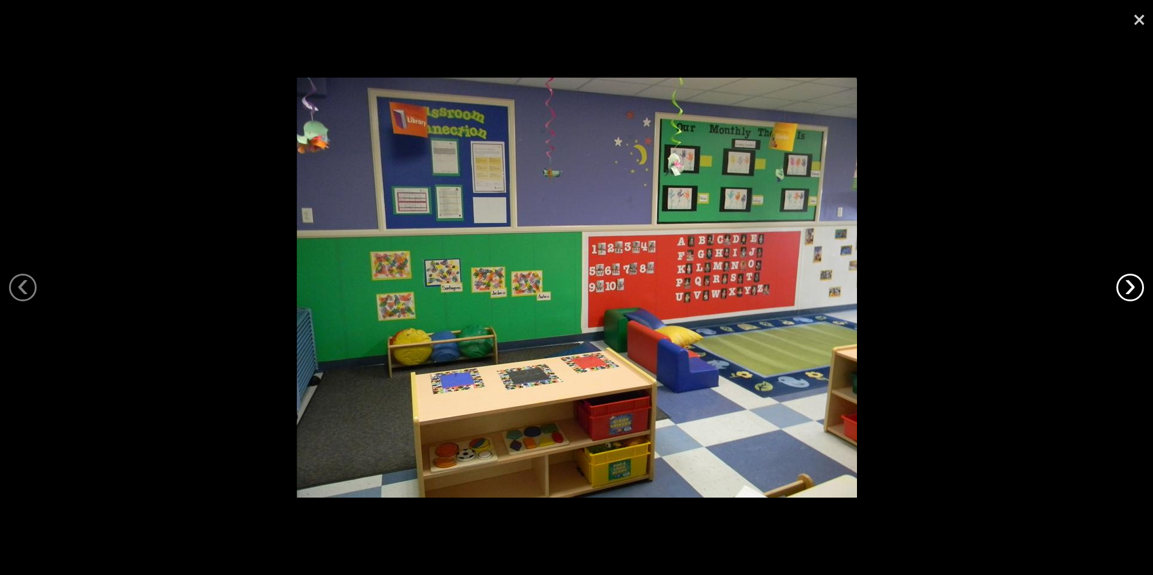
click at [1125, 295] on link "›" at bounding box center [1130, 288] width 28 height 28
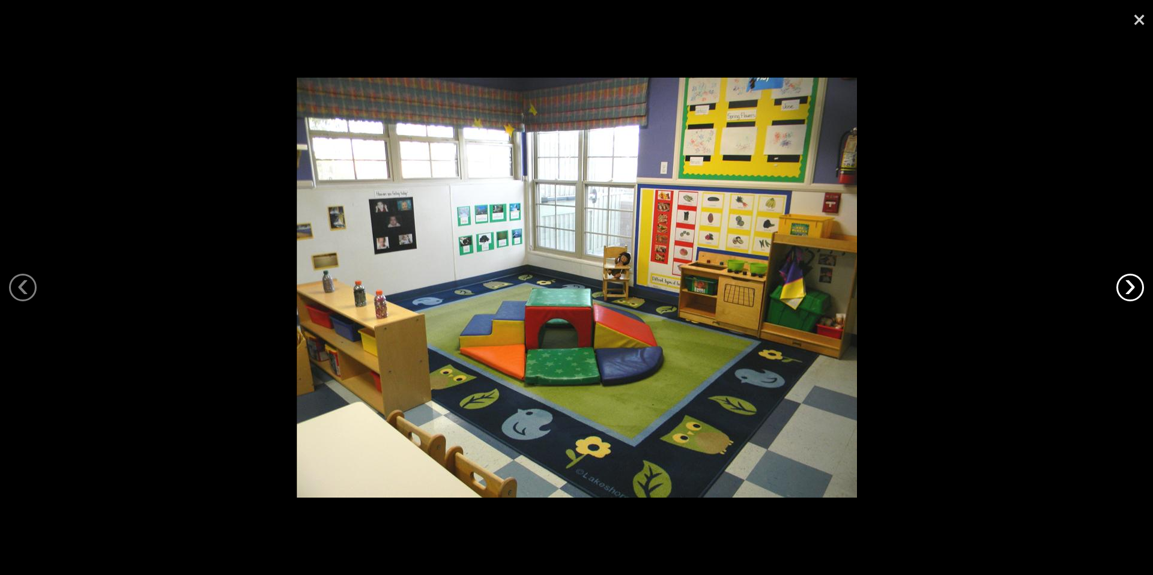
click at [1125, 295] on link "›" at bounding box center [1130, 288] width 28 height 28
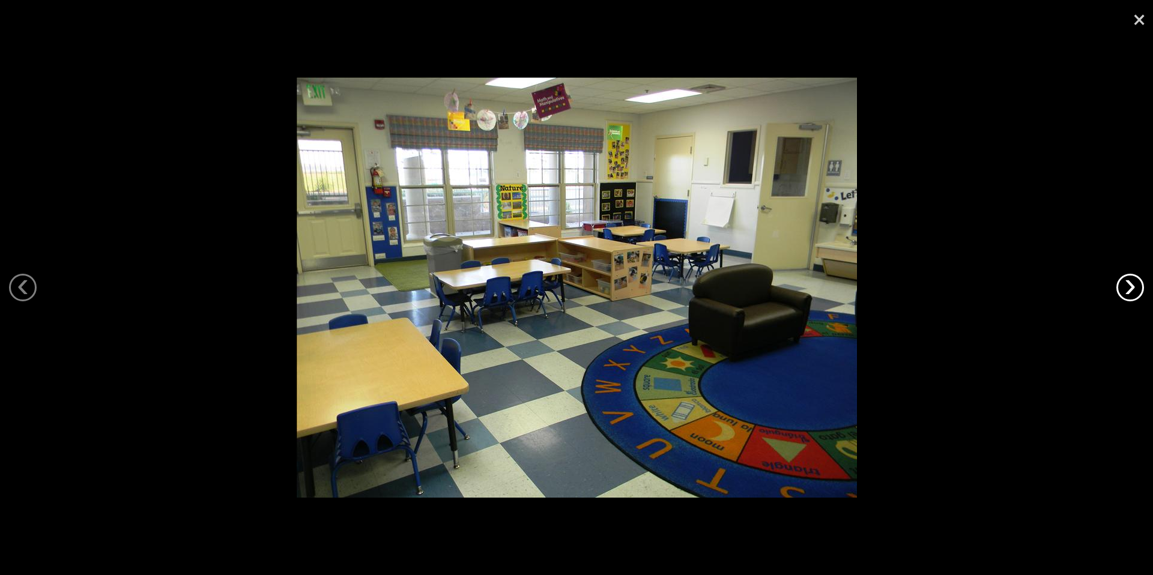
click at [1125, 295] on link "›" at bounding box center [1130, 288] width 28 height 28
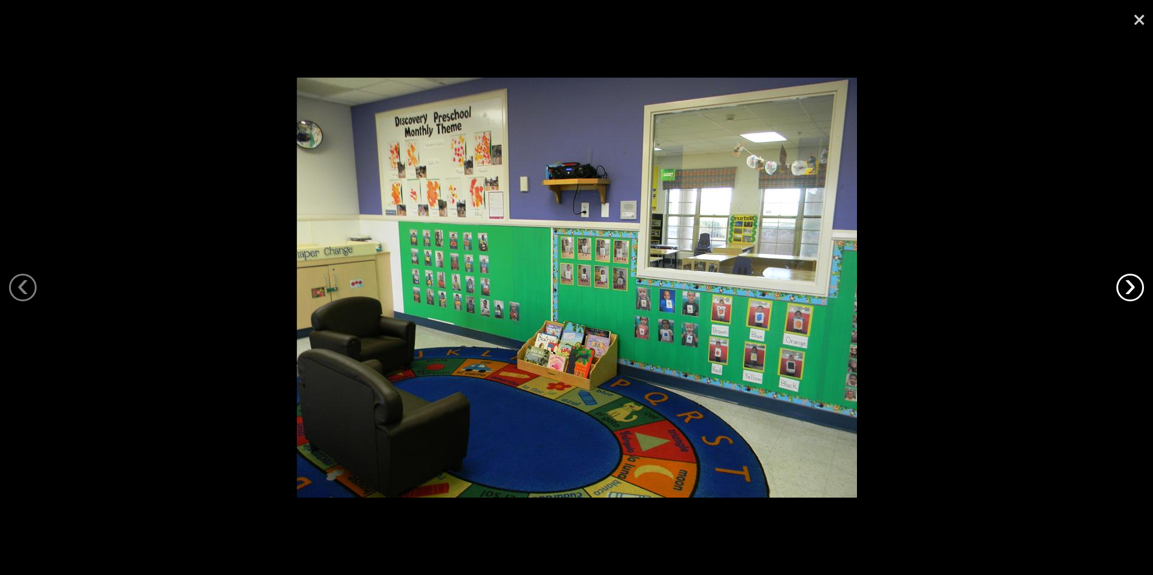
click at [1125, 295] on link "›" at bounding box center [1130, 288] width 28 height 28
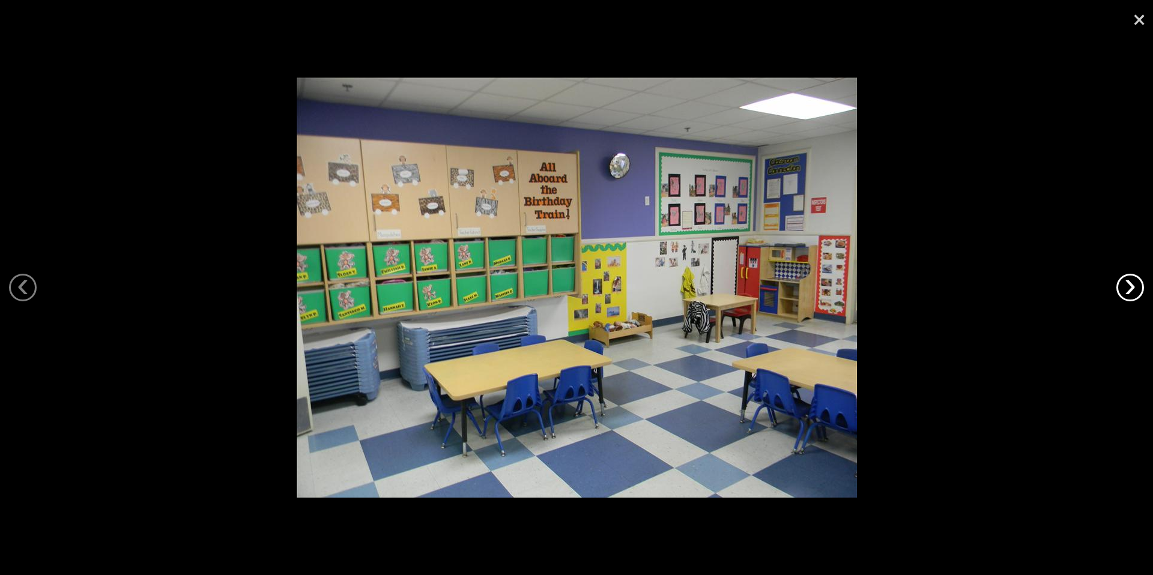
click at [1125, 295] on link "›" at bounding box center [1130, 288] width 28 height 28
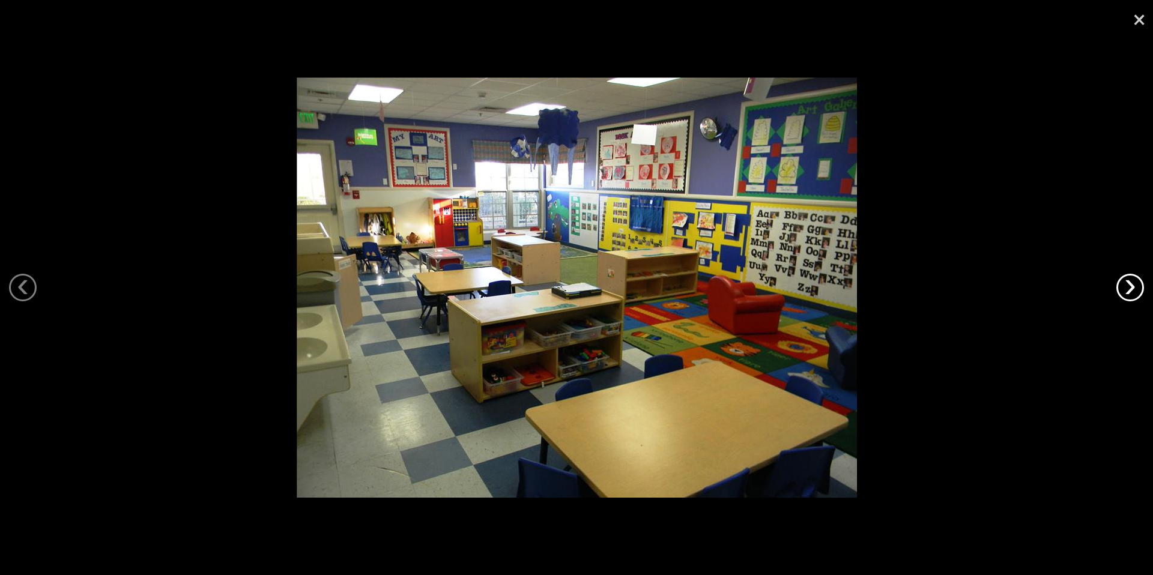
click at [1125, 295] on link "›" at bounding box center [1130, 288] width 28 height 28
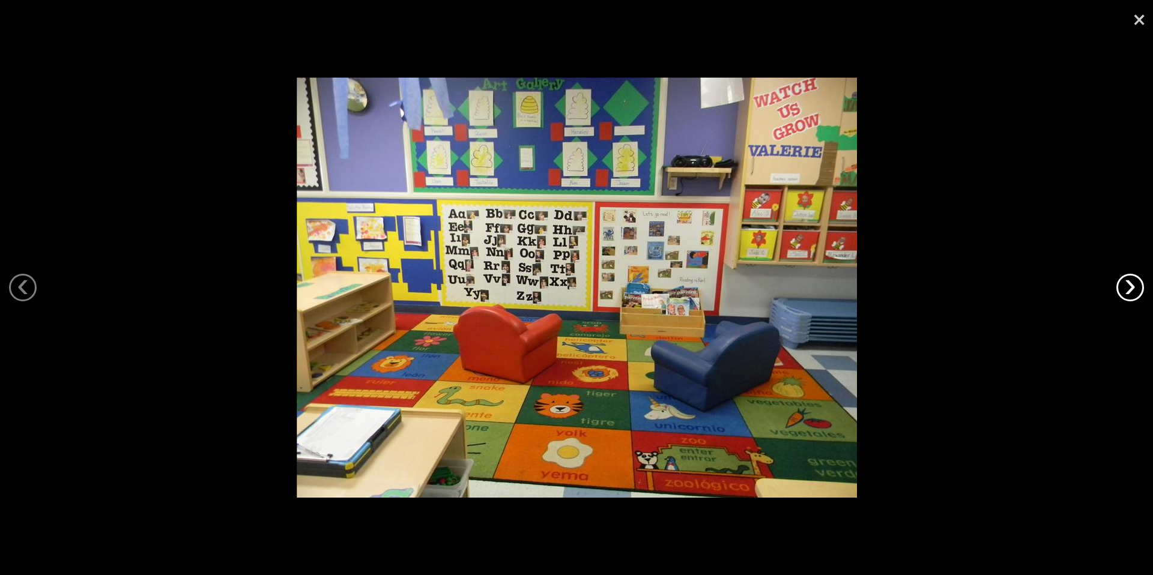
click at [1125, 295] on link "›" at bounding box center [1130, 288] width 28 height 28
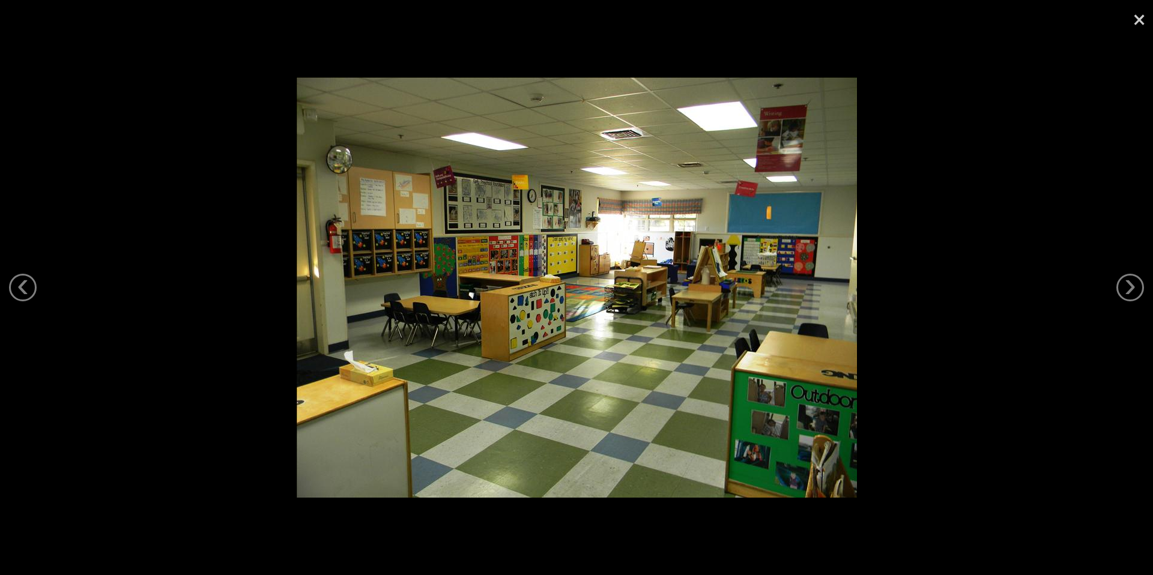
click at [1117, 296] on div at bounding box center [576, 287] width 1153 height 575
click at [1125, 290] on link "›" at bounding box center [1130, 288] width 28 height 28
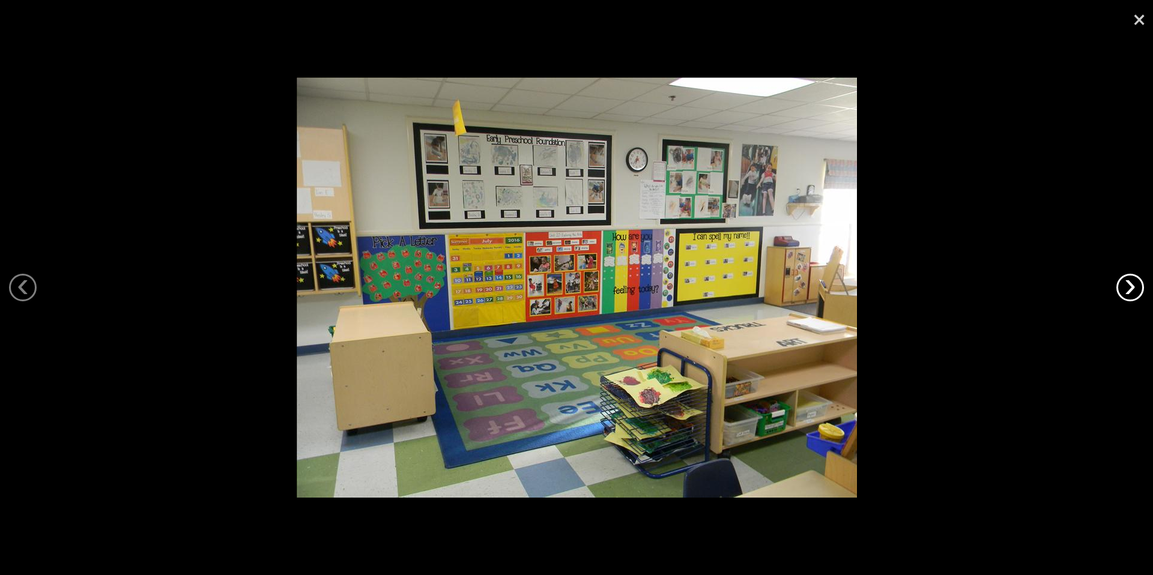
click at [1125, 290] on link "›" at bounding box center [1130, 288] width 28 height 28
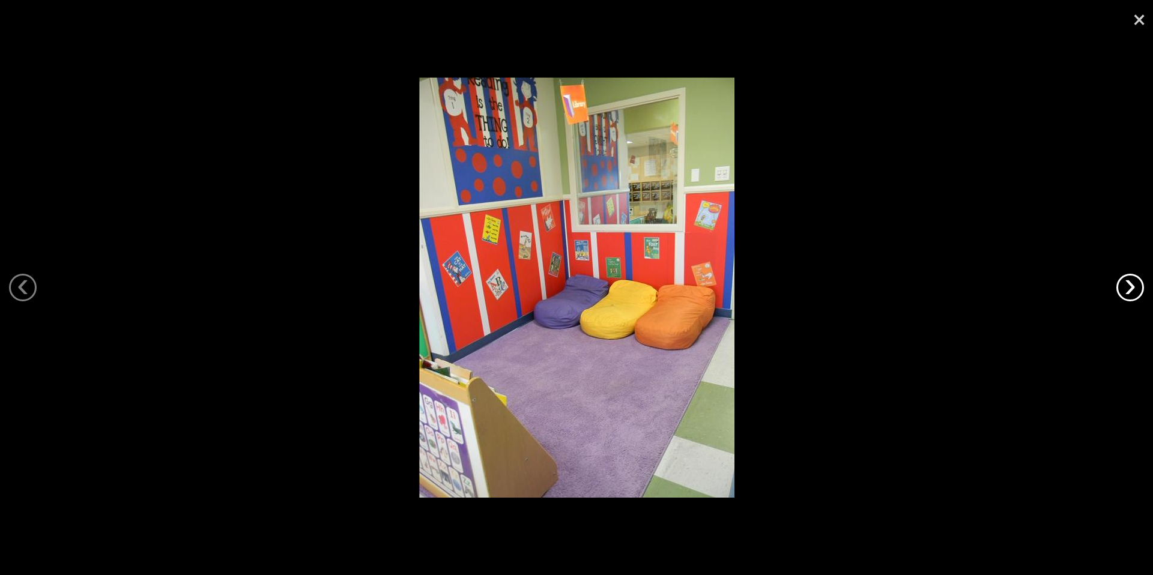
click at [1125, 290] on link "›" at bounding box center [1130, 288] width 28 height 28
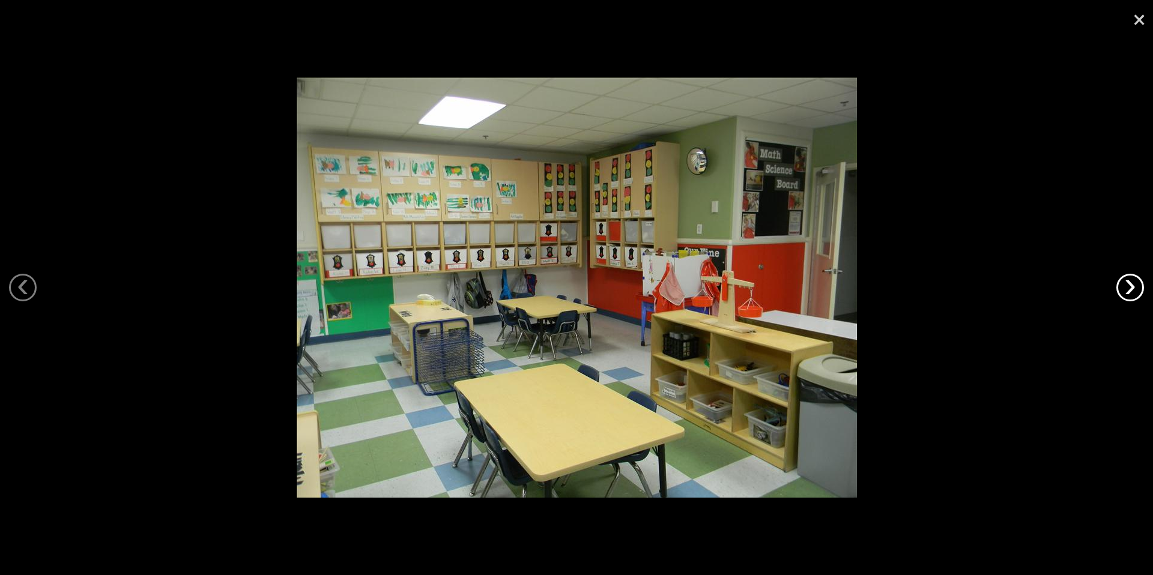
click at [1125, 290] on link "›" at bounding box center [1130, 288] width 28 height 28
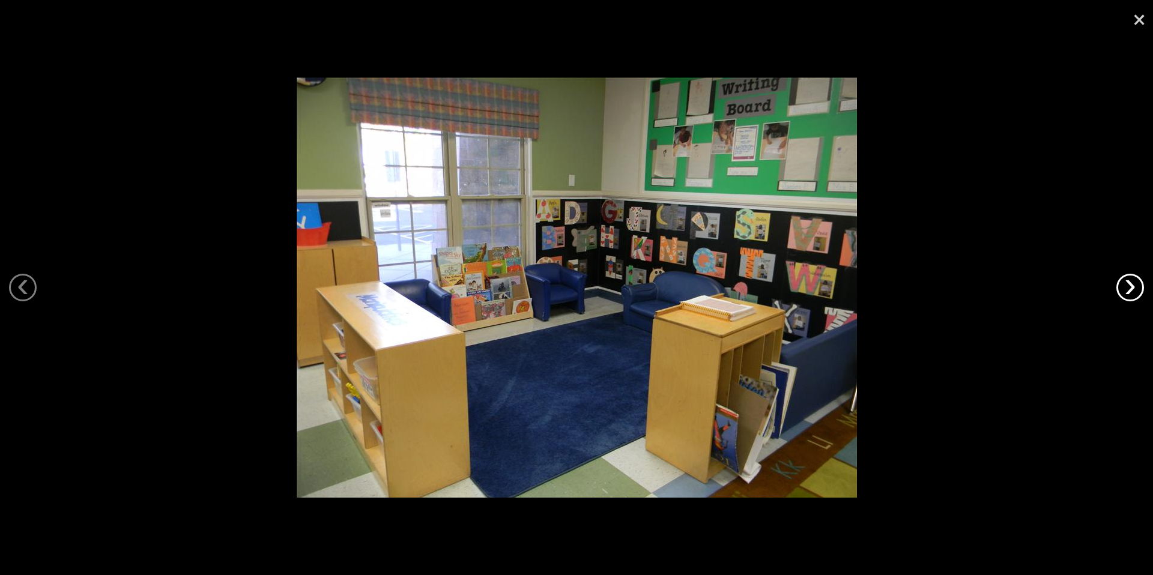
click at [1125, 290] on link "›" at bounding box center [1130, 288] width 28 height 28
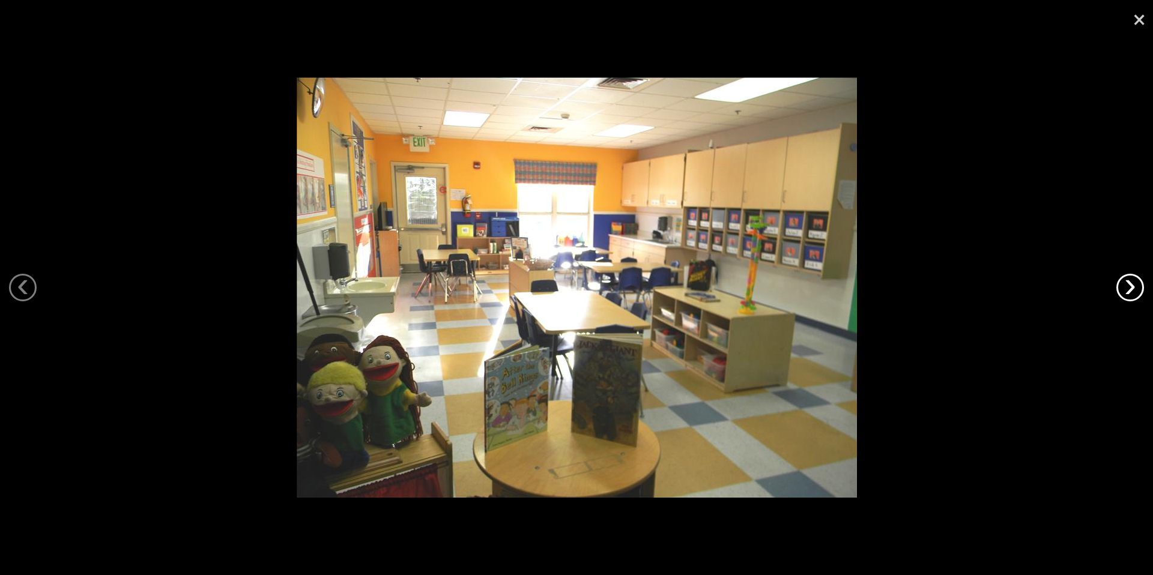
click at [1125, 290] on link "›" at bounding box center [1130, 288] width 28 height 28
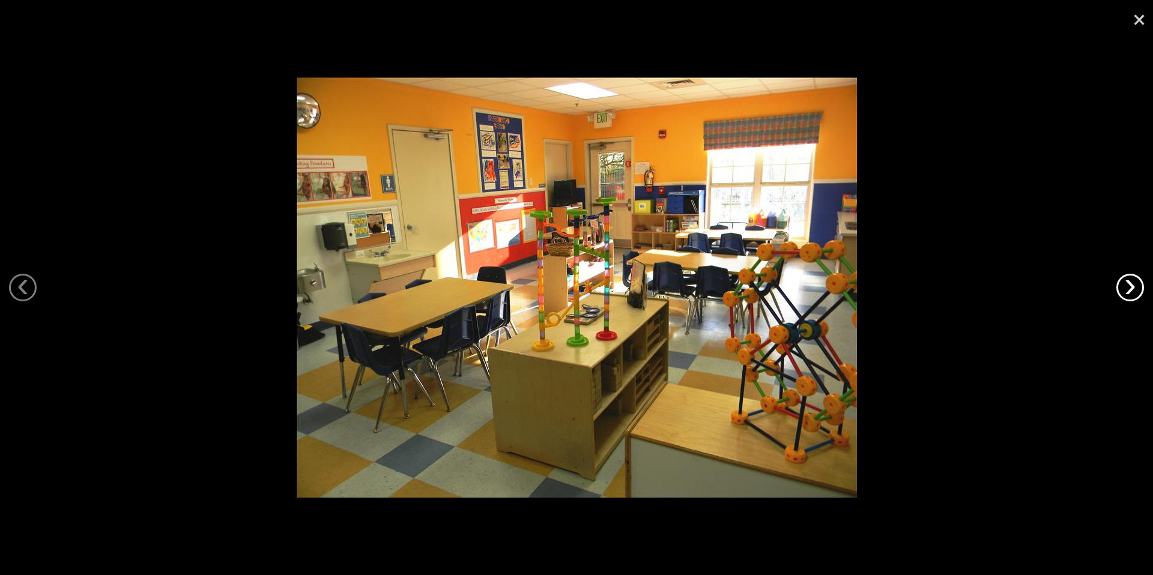
click at [1125, 290] on link "›" at bounding box center [1130, 288] width 28 height 28
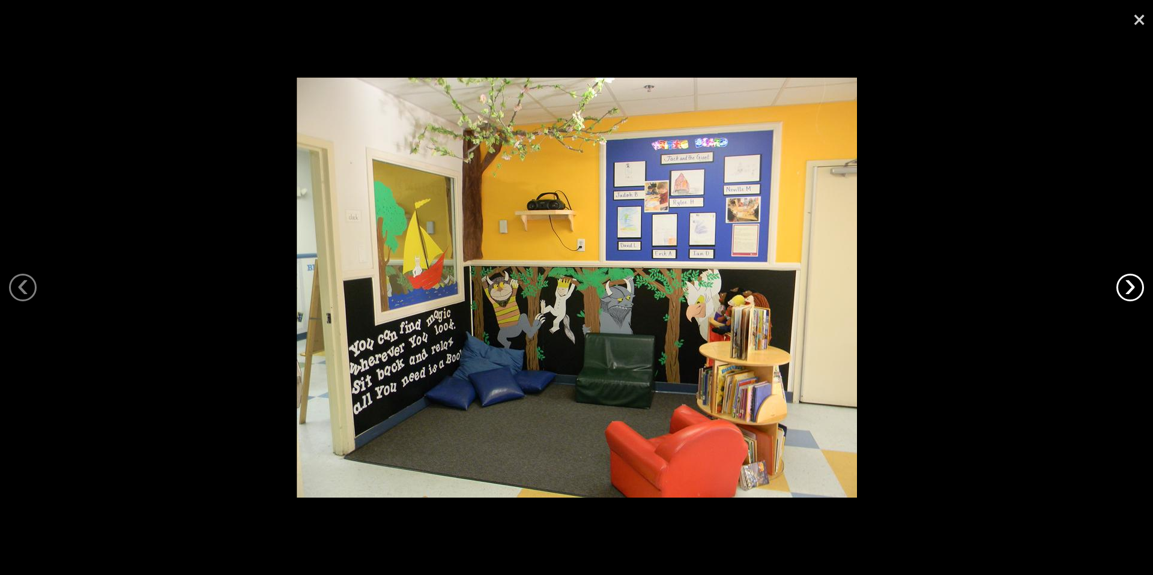
click at [1130, 288] on link "›" at bounding box center [1130, 288] width 28 height 28
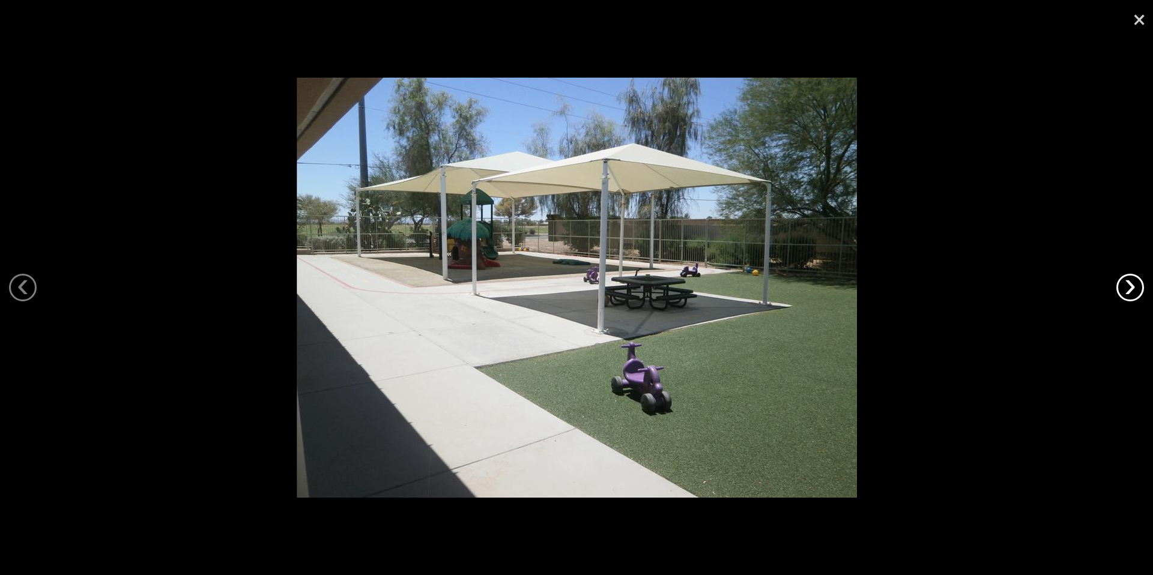
click at [1130, 288] on link "›" at bounding box center [1130, 288] width 28 height 28
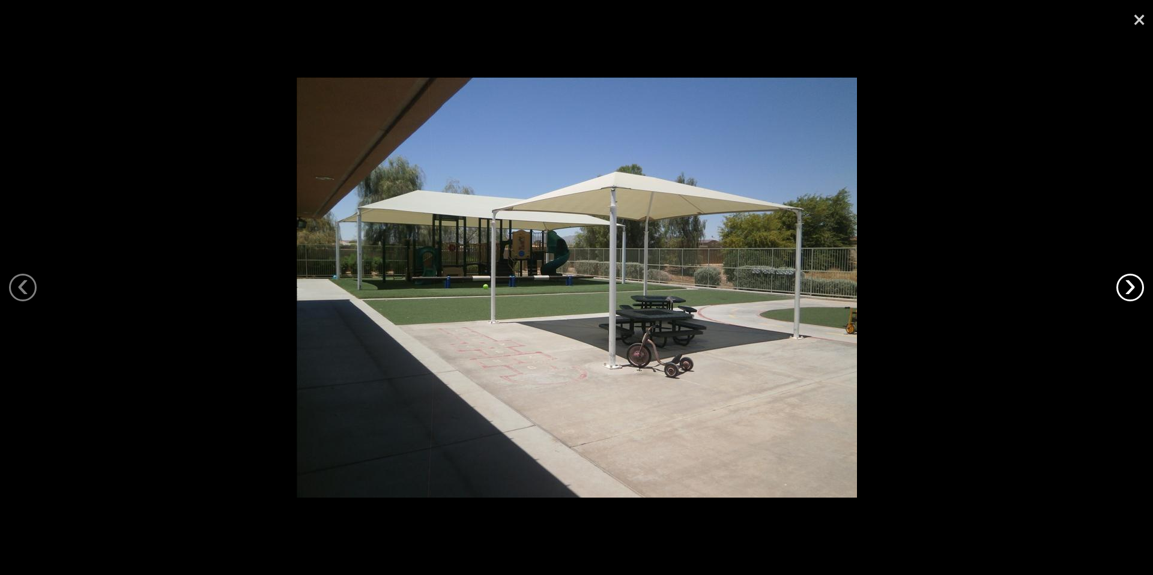
click at [1130, 288] on link "›" at bounding box center [1130, 288] width 28 height 28
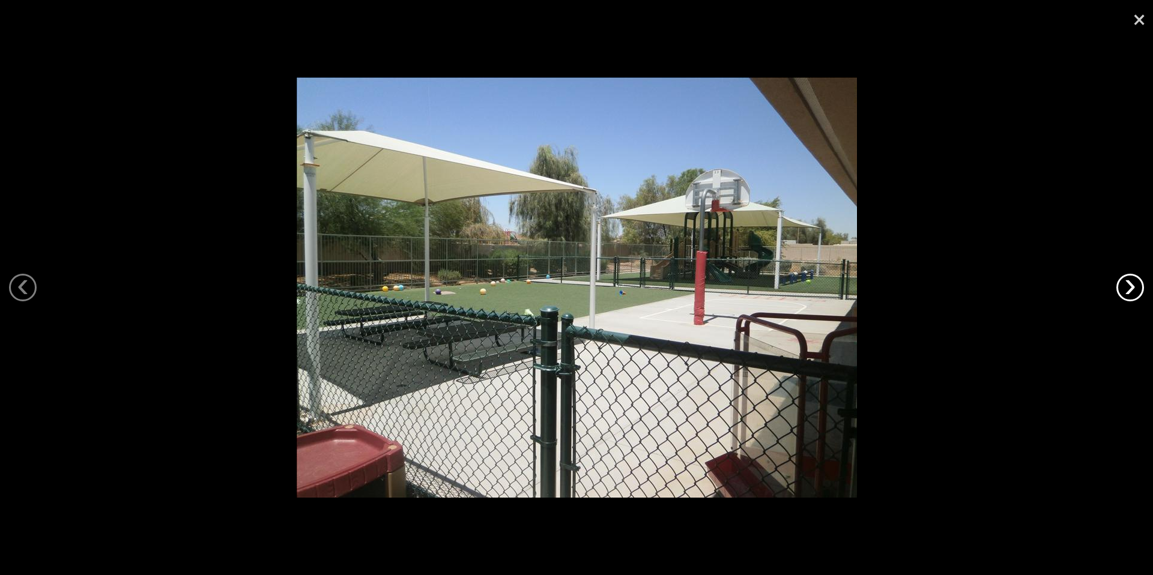
click at [1130, 288] on link "›" at bounding box center [1130, 288] width 28 height 28
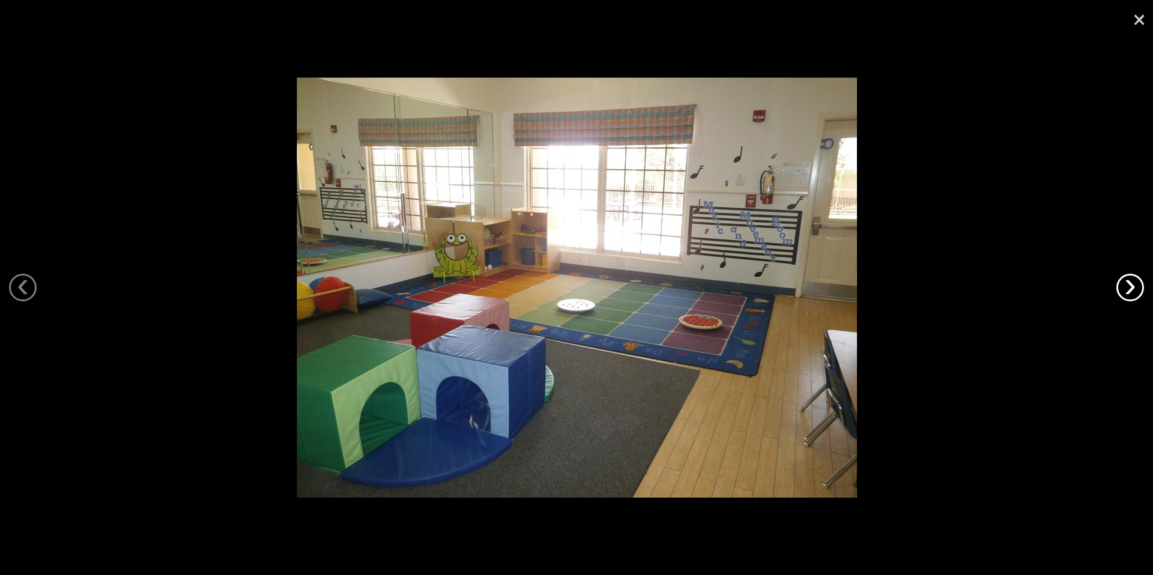
click at [1130, 288] on link "›" at bounding box center [1130, 288] width 28 height 28
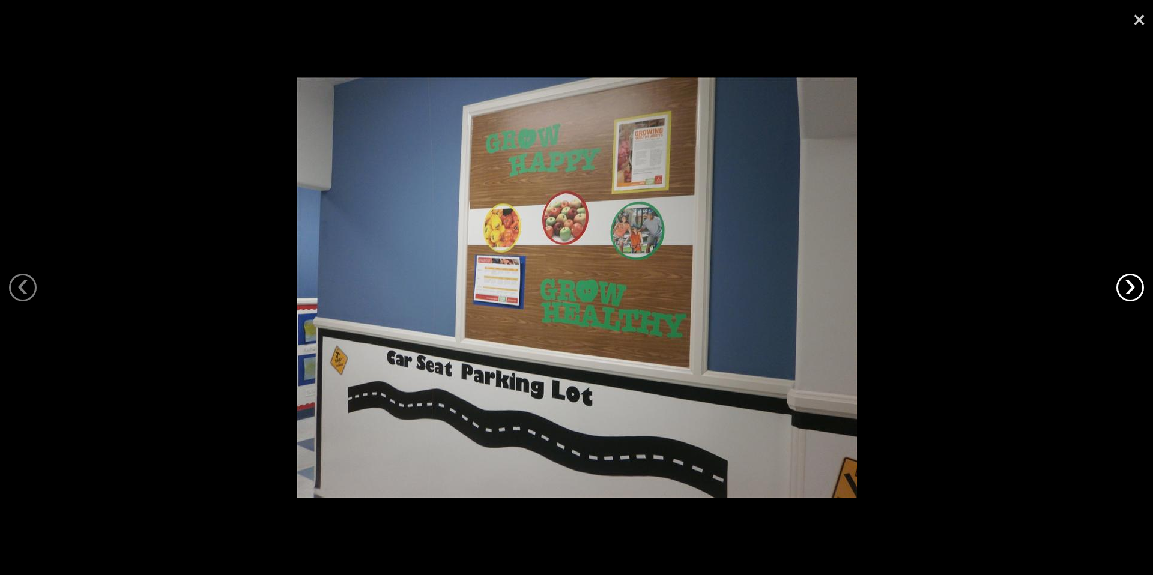
click at [1129, 288] on link "›" at bounding box center [1130, 288] width 28 height 28
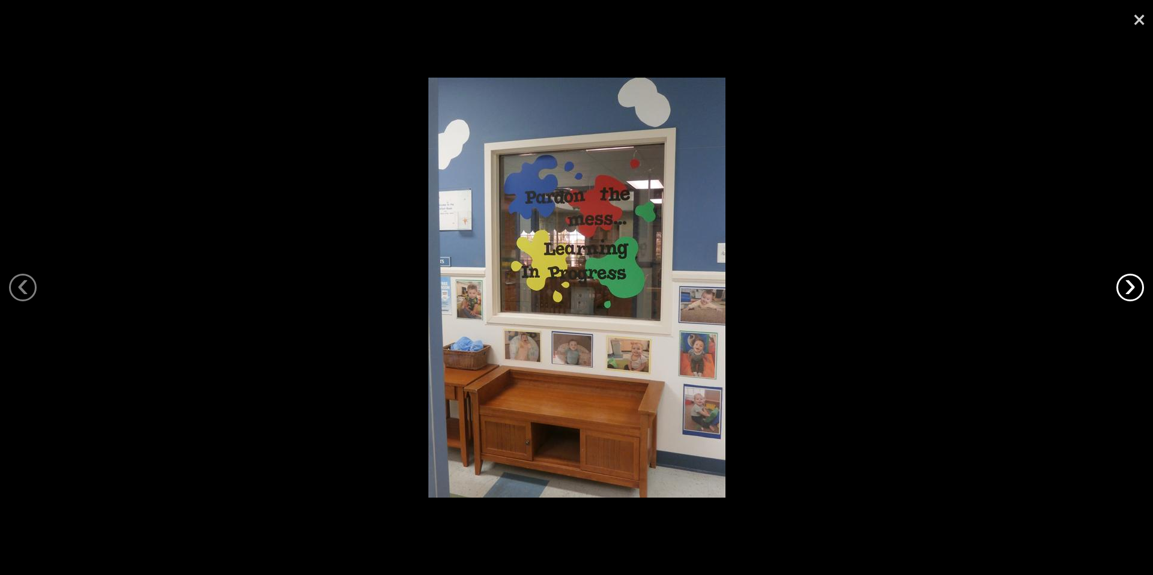
click at [1129, 288] on link "›" at bounding box center [1130, 288] width 28 height 28
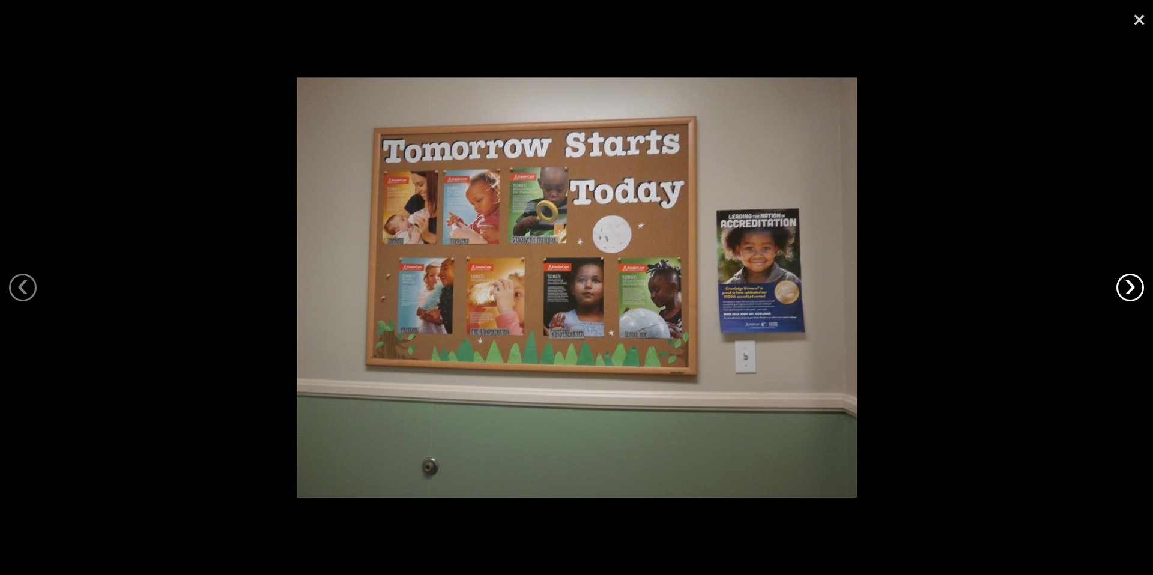
click at [1128, 288] on link "›" at bounding box center [1130, 288] width 28 height 28
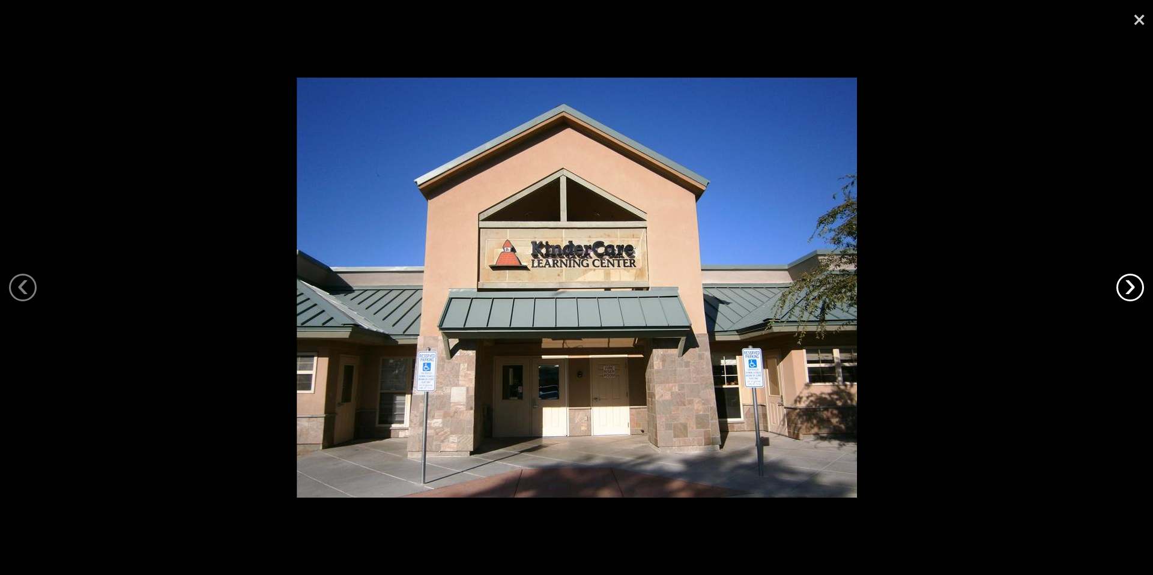
click at [1128, 288] on link "›" at bounding box center [1130, 288] width 28 height 28
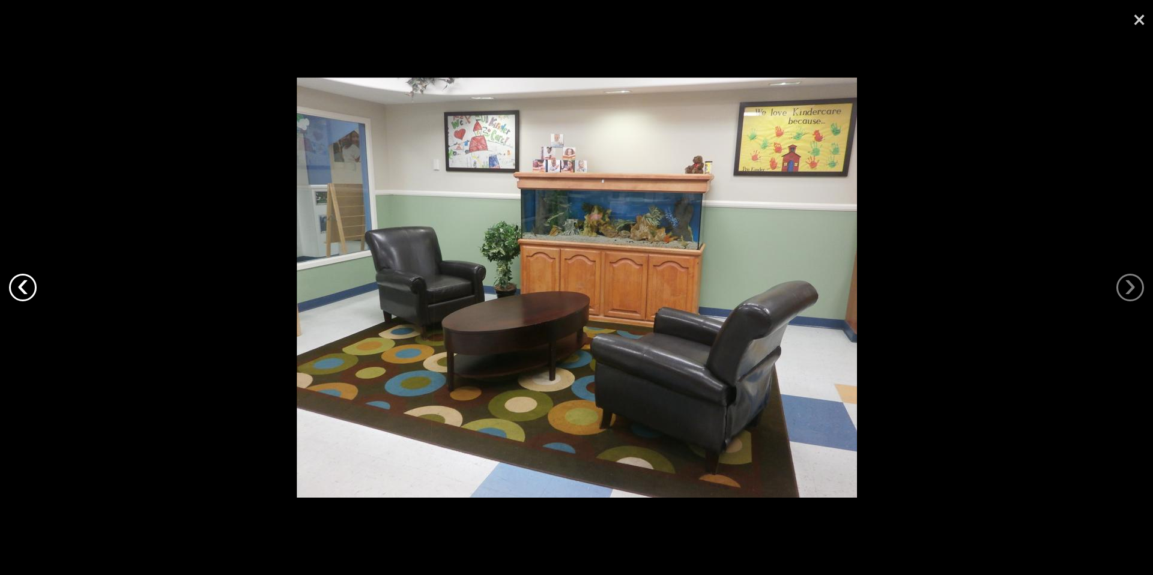
click at [20, 288] on link "‹" at bounding box center [23, 288] width 28 height 28
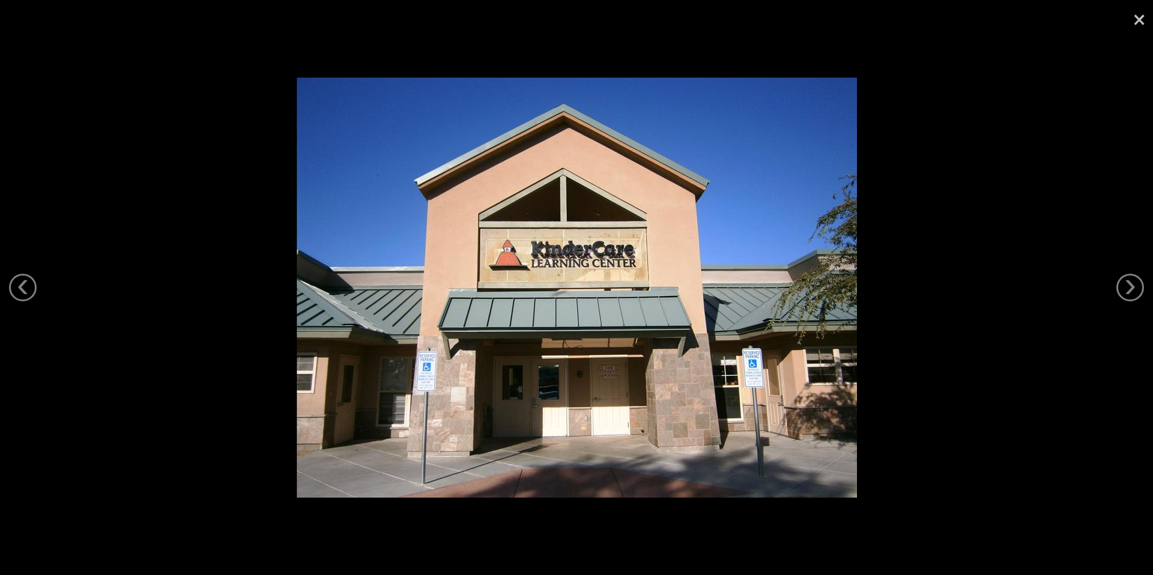
click at [1140, 23] on link "×" at bounding box center [1139, 18] width 28 height 36
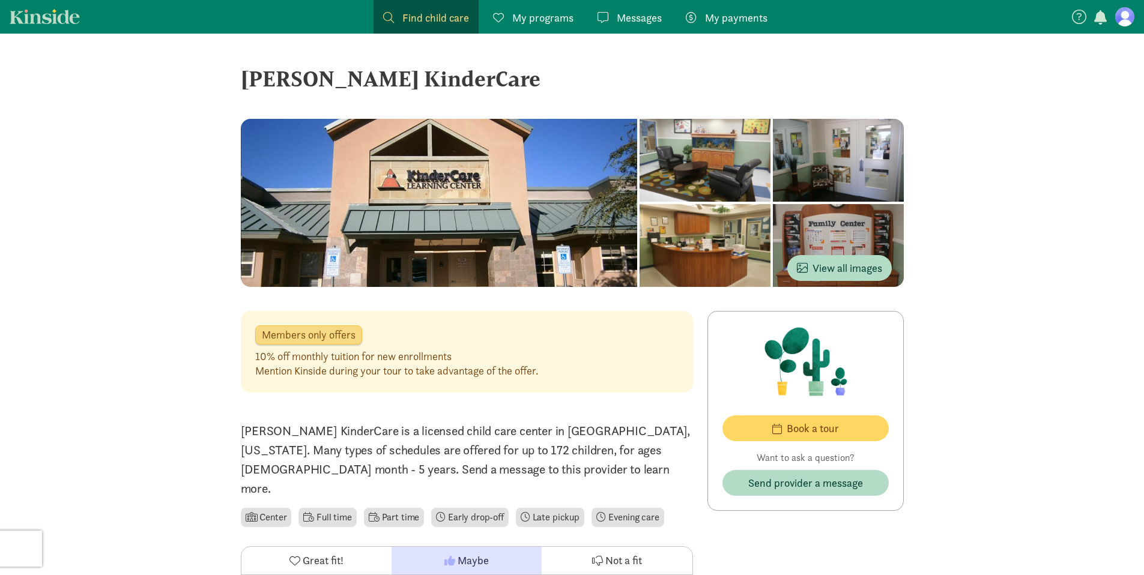
click at [336, 336] on span "Members only offers" at bounding box center [309, 335] width 94 height 11
